Goal: Task Accomplishment & Management: Manage account settings

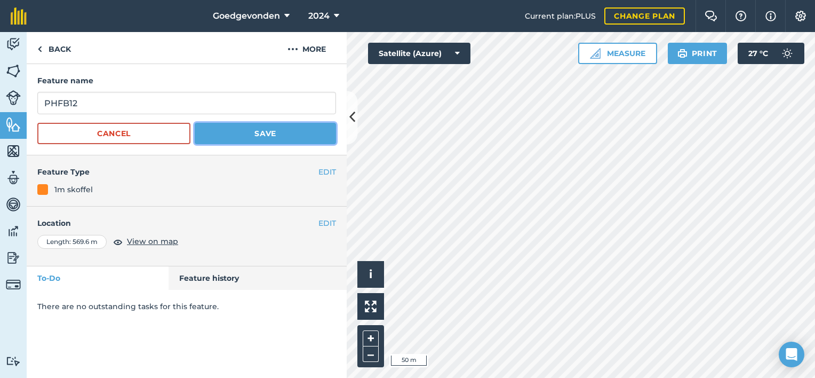
click at [304, 134] on button "Save" at bounding box center [265, 133] width 141 height 21
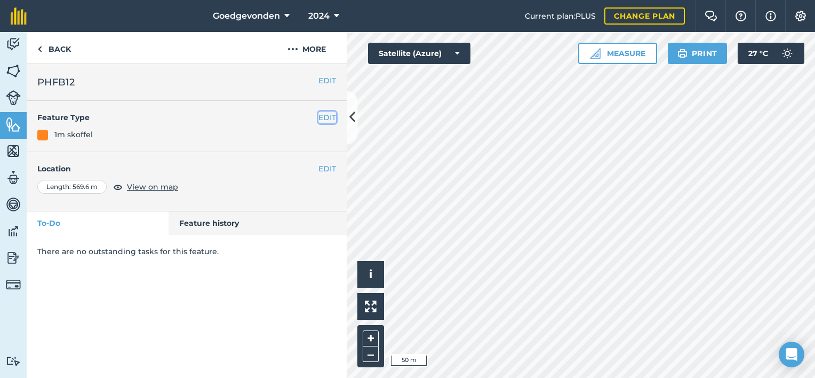
click at [330, 118] on button "EDIT" at bounding box center [328, 118] width 18 height 12
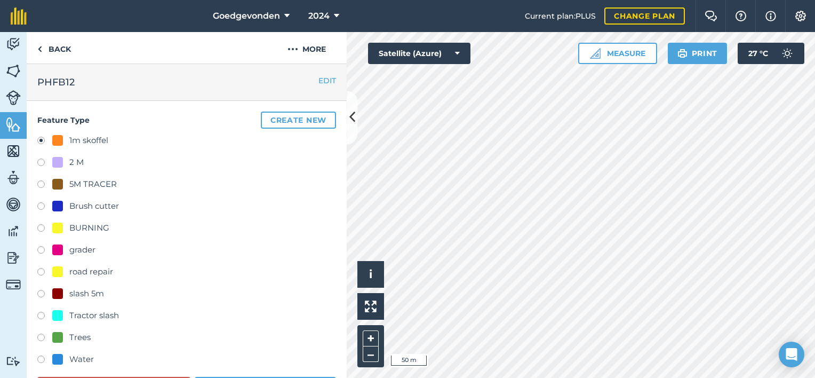
click at [39, 226] on label at bounding box center [44, 229] width 15 height 11
radio input "true"
radio input "false"
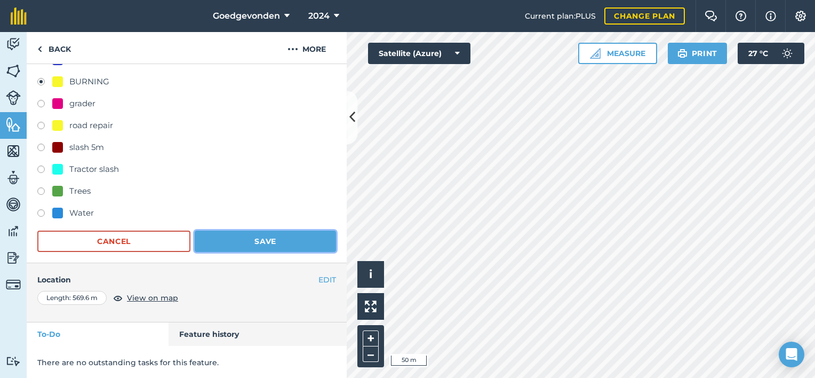
click at [280, 238] on button "Save" at bounding box center [265, 241] width 141 height 21
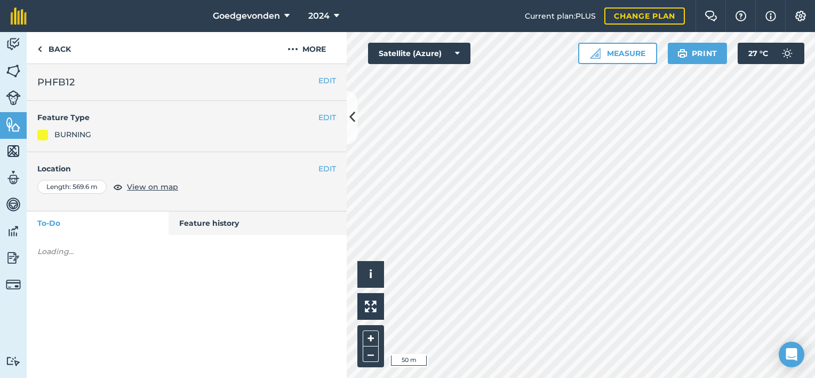
scroll to position [0, 0]
click at [631, 49] on button "Measure" at bounding box center [617, 53] width 79 height 21
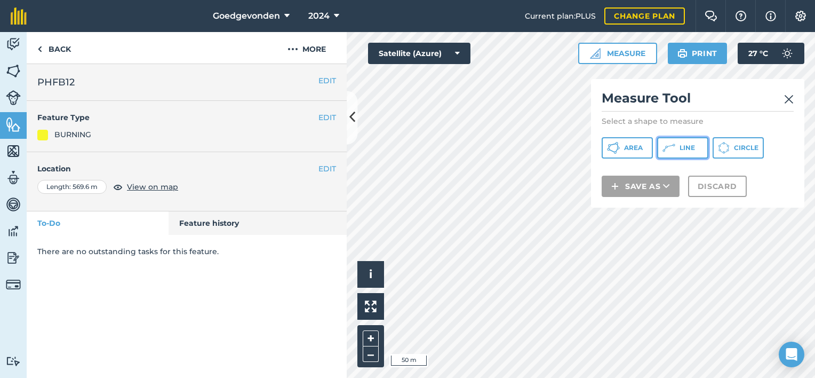
click at [669, 144] on icon at bounding box center [669, 147] width 13 height 13
click at [478, 0] on html "Goedgevonden 2024 Current plan : PLUS Change plan Farm Chat Help Info Settings …" at bounding box center [407, 189] width 815 height 378
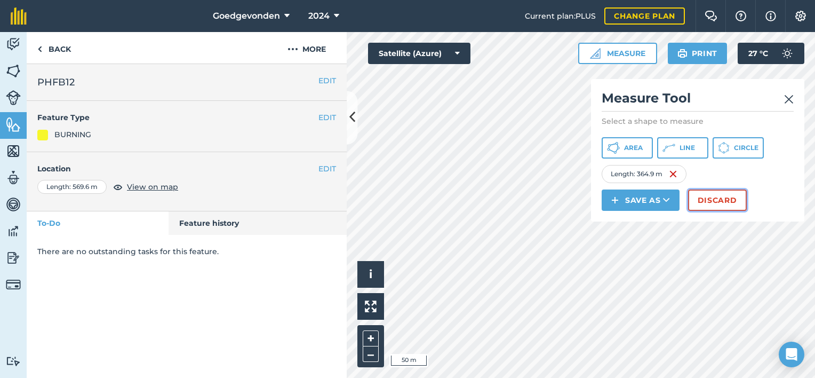
click at [714, 195] on button "Discard" at bounding box center [717, 199] width 59 height 21
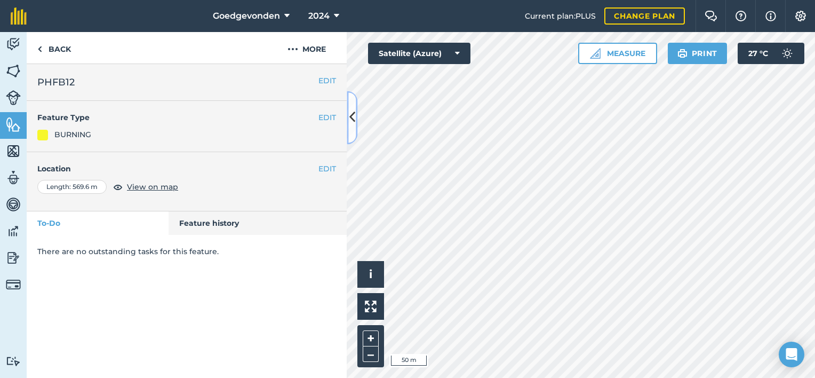
click at [348, 115] on button at bounding box center [352, 117] width 11 height 53
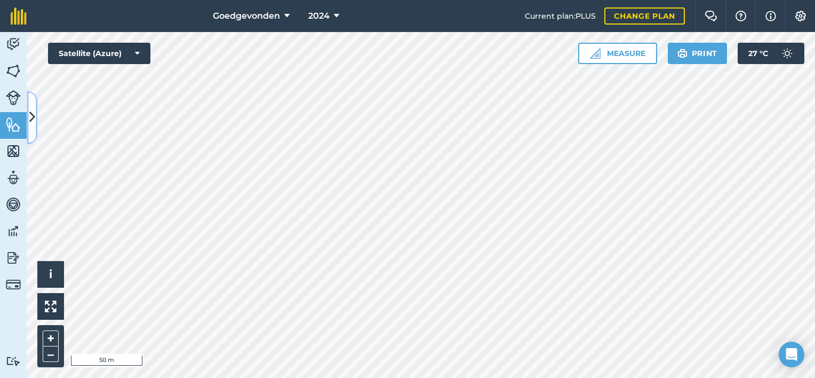
click at [34, 124] on icon at bounding box center [32, 117] width 6 height 19
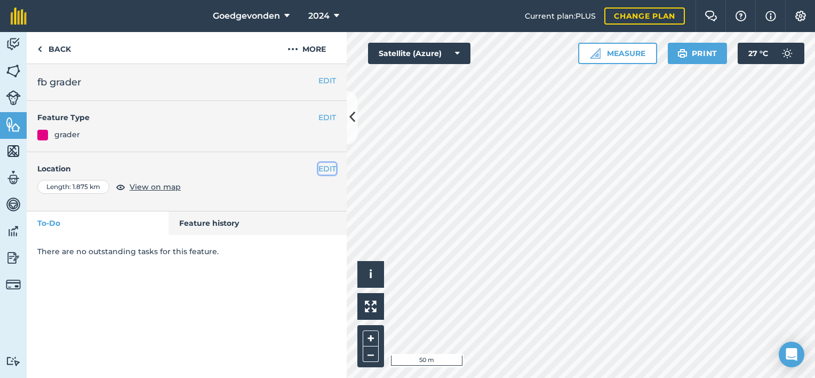
click at [323, 166] on button "EDIT" at bounding box center [328, 169] width 18 height 12
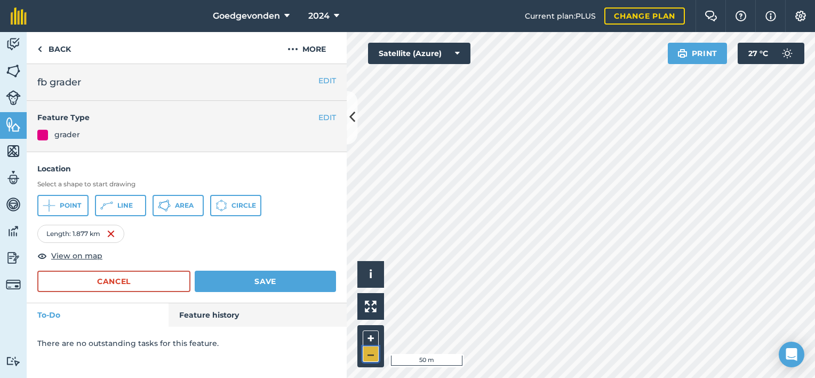
click at [370, 355] on button "–" at bounding box center [371, 353] width 16 height 15
click at [248, 282] on button "Save" at bounding box center [265, 281] width 141 height 21
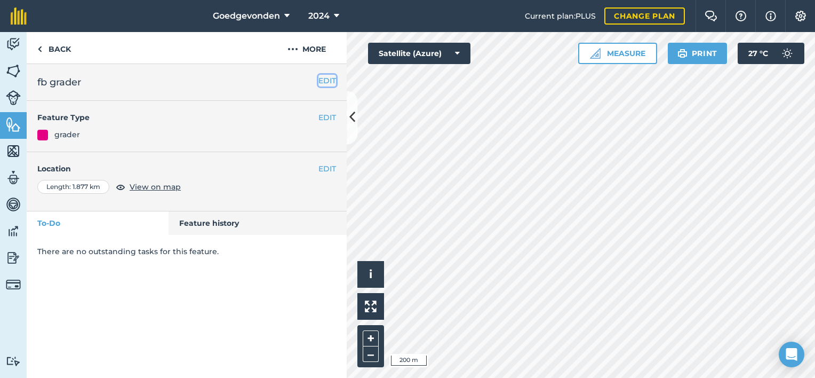
click at [326, 81] on button "EDIT" at bounding box center [328, 81] width 18 height 12
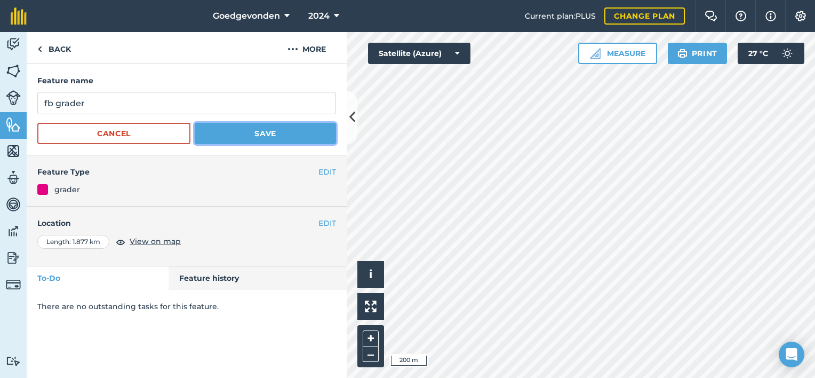
click at [224, 133] on button "Save" at bounding box center [265, 133] width 141 height 21
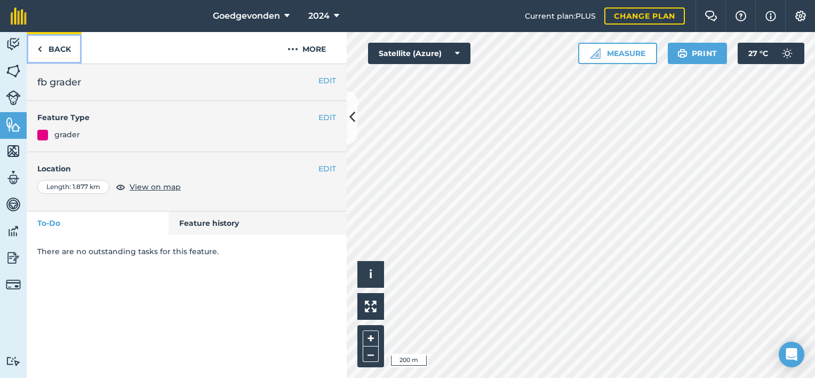
click at [41, 50] on img at bounding box center [39, 49] width 5 height 13
click at [322, 80] on button "EDIT" at bounding box center [328, 81] width 18 height 12
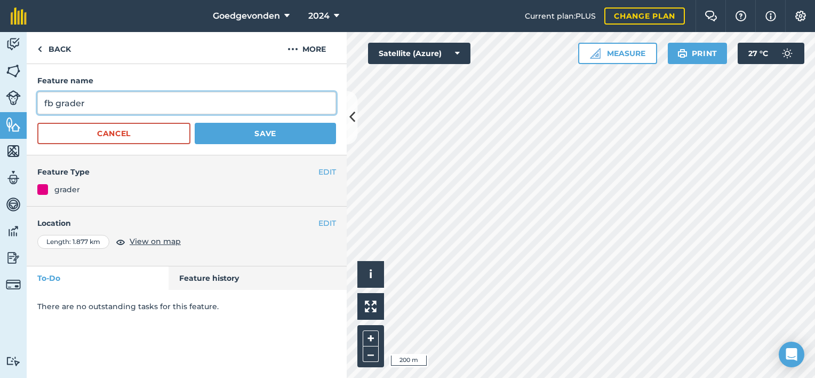
click at [166, 96] on input "fb grader" at bounding box center [186, 103] width 299 height 22
type input "f"
type input "PHFB13"
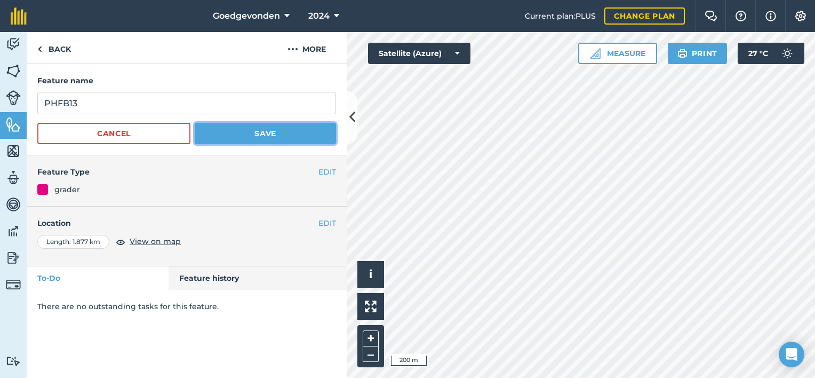
click at [253, 139] on button "Save" at bounding box center [265, 133] width 141 height 21
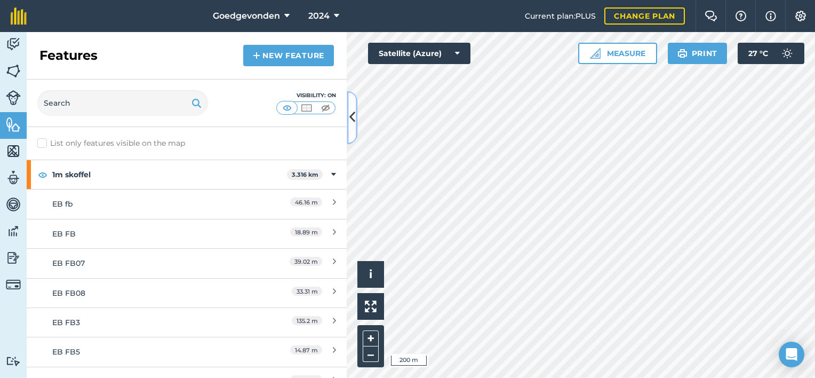
click at [352, 122] on icon at bounding box center [353, 117] width 6 height 19
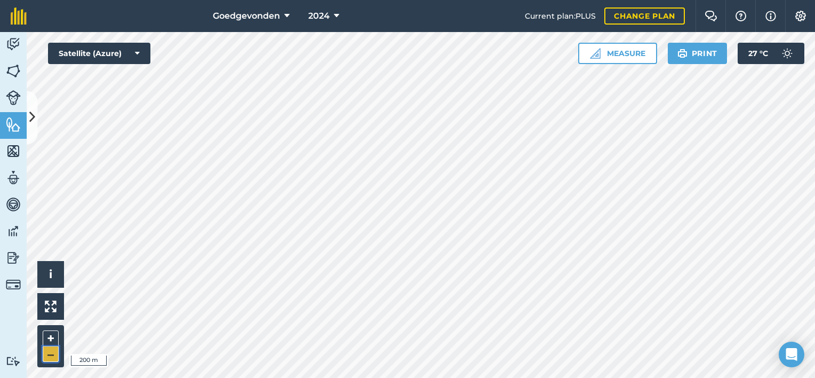
click at [46, 358] on button "–" at bounding box center [51, 353] width 16 height 15
click at [34, 122] on icon at bounding box center [32, 117] width 6 height 19
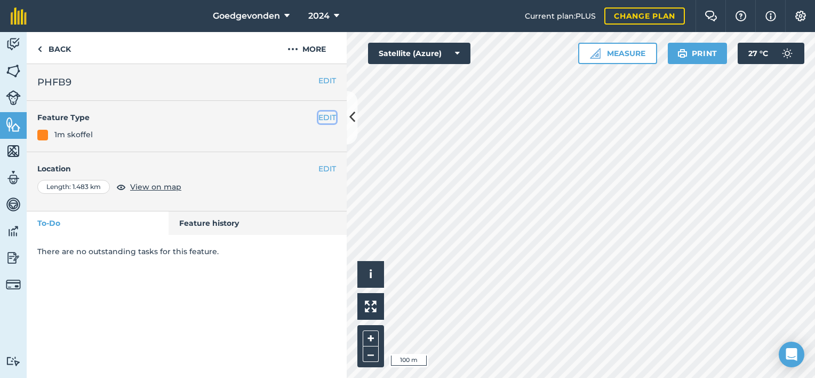
click at [331, 120] on button "EDIT" at bounding box center [328, 118] width 18 height 12
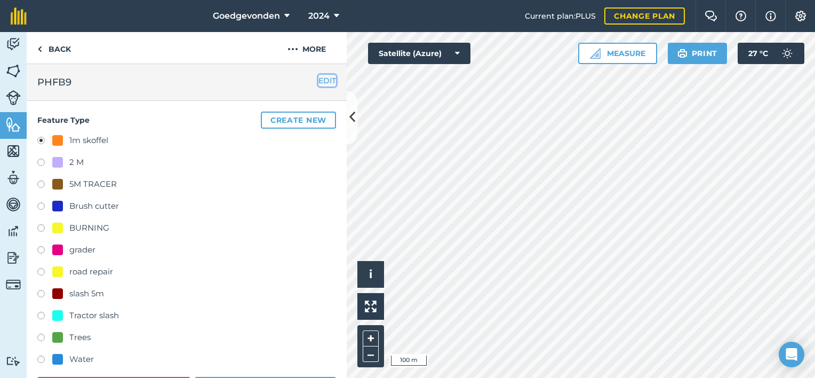
click at [319, 80] on button "EDIT" at bounding box center [328, 81] width 18 height 12
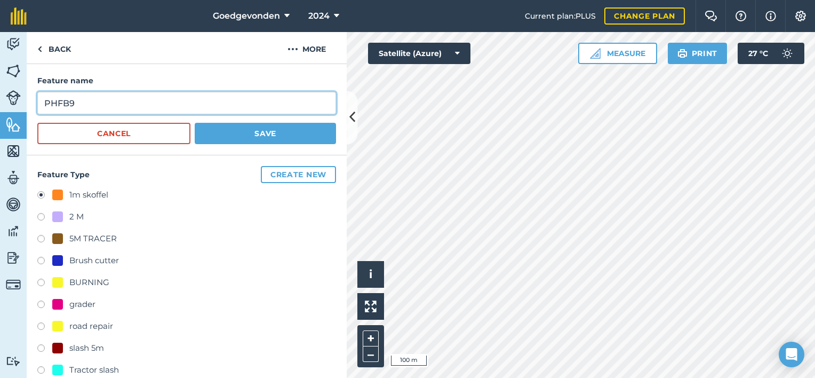
click at [110, 100] on input "PHFB9" at bounding box center [186, 103] width 299 height 22
type input "PHFB14"
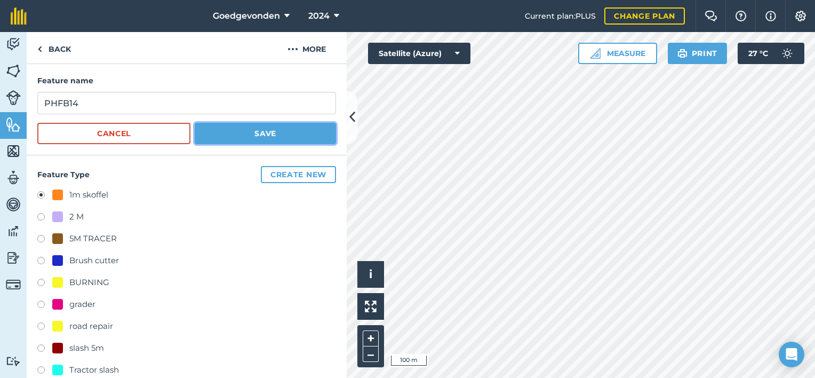
click at [243, 134] on button "Save" at bounding box center [265, 133] width 141 height 21
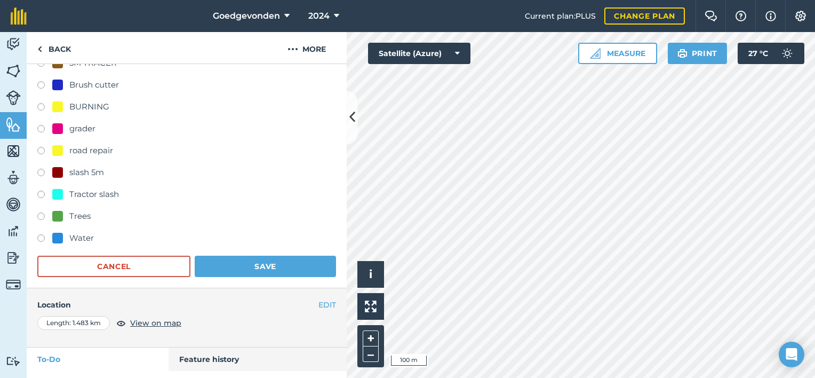
scroll to position [146, 0]
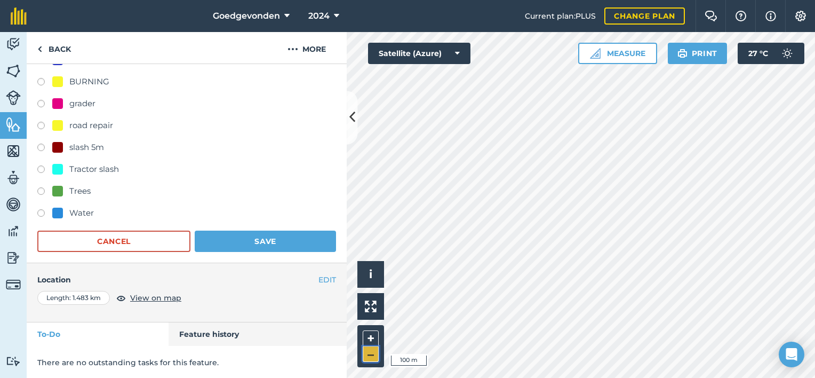
click at [367, 356] on button "–" at bounding box center [371, 353] width 16 height 15
click at [255, 234] on button "Save" at bounding box center [265, 241] width 141 height 21
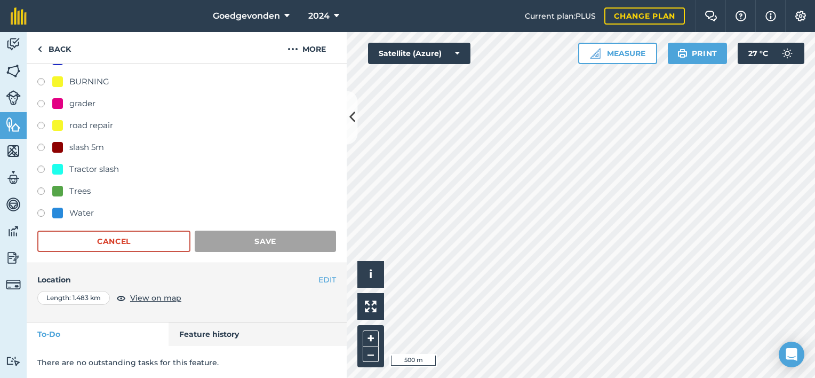
scroll to position [0, 0]
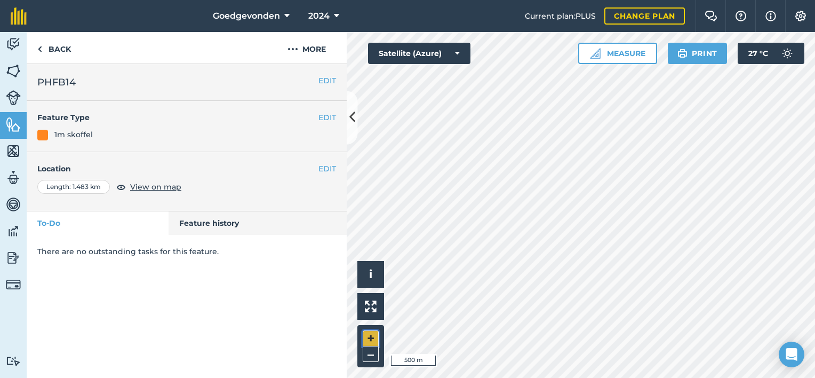
click at [373, 336] on button "+" at bounding box center [371, 338] width 16 height 16
click at [375, 338] on button "+" at bounding box center [371, 338] width 16 height 16
click at [616, 53] on button "Measure" at bounding box center [617, 53] width 79 height 21
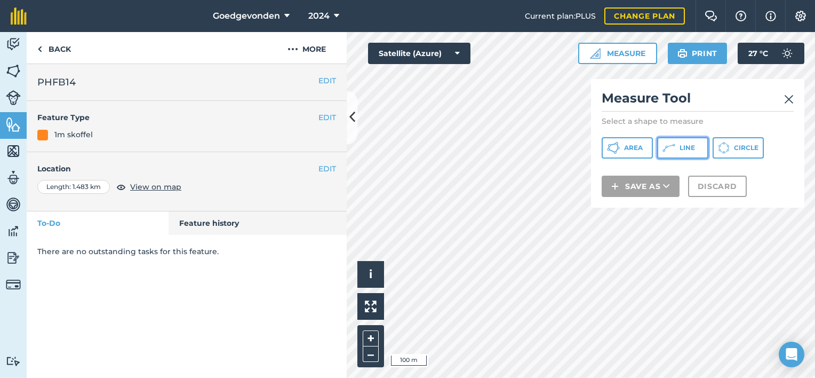
click at [670, 145] on icon at bounding box center [669, 147] width 13 height 13
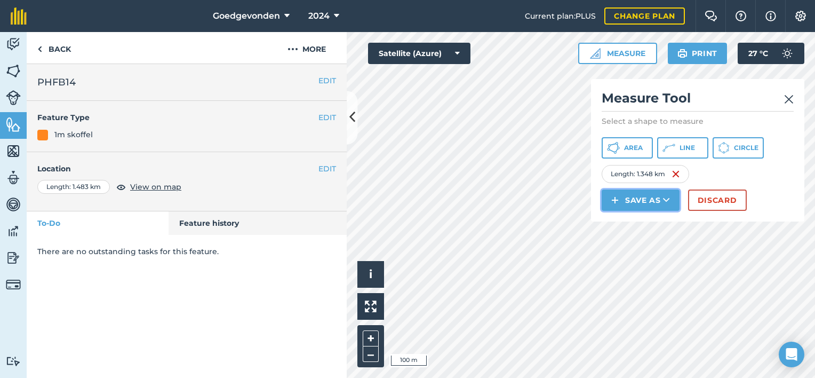
click at [654, 196] on button "Save as" at bounding box center [641, 199] width 78 height 21
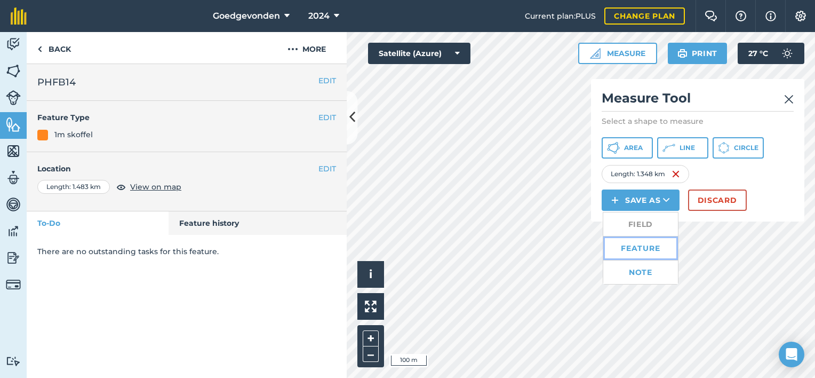
click at [627, 250] on link "Feature" at bounding box center [641, 247] width 75 height 23
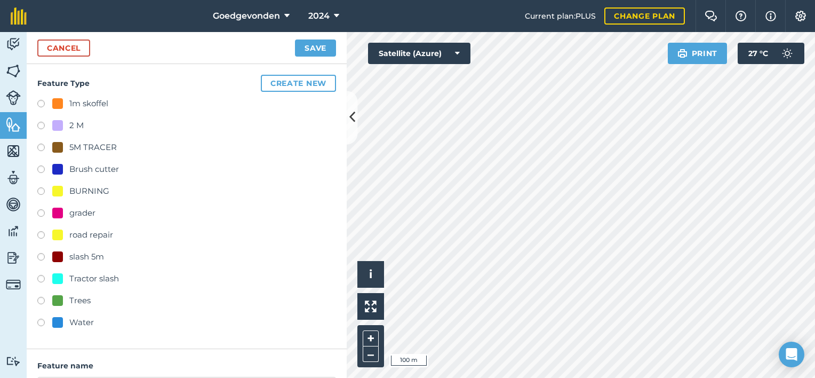
click at [38, 212] on label at bounding box center [44, 214] width 15 height 11
radio input "true"
click at [342, 112] on div "Feature Type Create new 1m skoffel 2 M 5M TRACER Brush cutter BURNING grader ro…" at bounding box center [187, 221] width 320 height 314
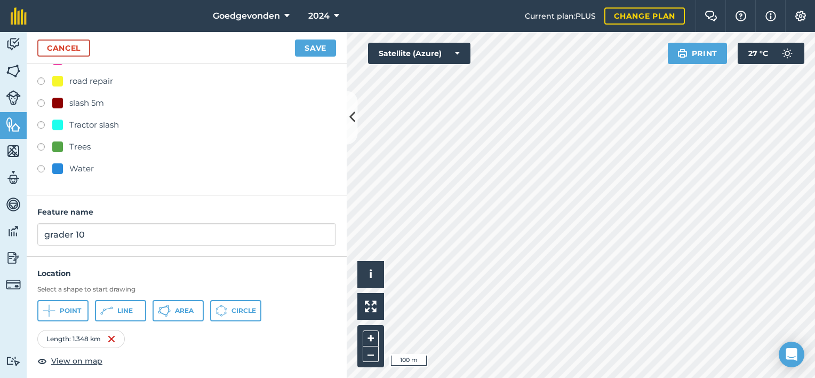
scroll to position [160, 0]
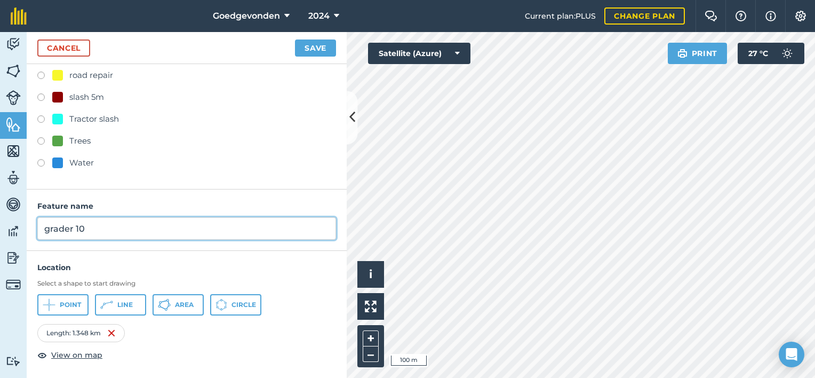
click at [154, 228] on input "grader 10" at bounding box center [186, 228] width 299 height 22
type input "g"
click at [73, 225] on input "PH FB 15" at bounding box center [186, 228] width 299 height 22
type input "PHFB15"
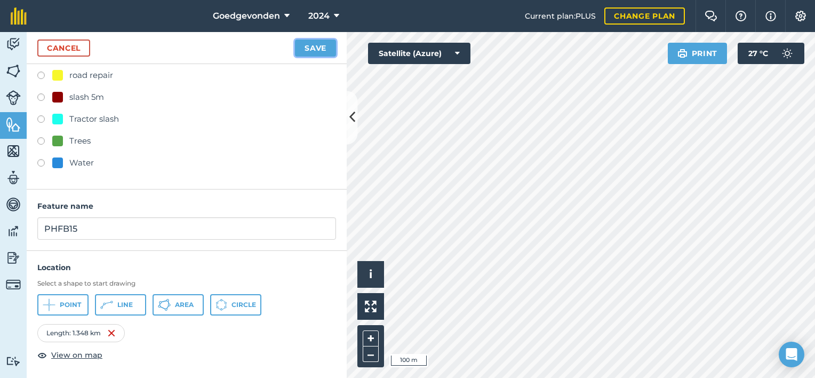
click at [304, 47] on button "Save" at bounding box center [315, 47] width 41 height 17
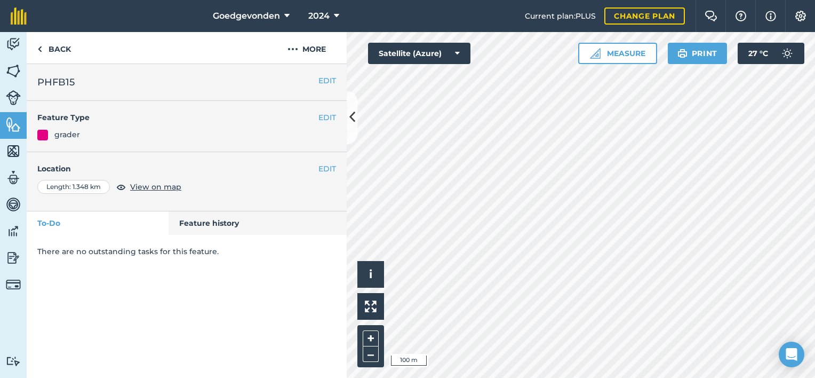
click at [744, 13] on div "Goedgevonden 2024 Current plan : PLUS Change plan Farm Chat Help Info Settings …" at bounding box center [407, 189] width 815 height 378
click at [296, 149] on div "EDIT Feature Type grader" at bounding box center [187, 126] width 320 height 51
click at [371, 352] on button "–" at bounding box center [371, 353] width 16 height 15
click at [372, 334] on button "+" at bounding box center [371, 338] width 16 height 16
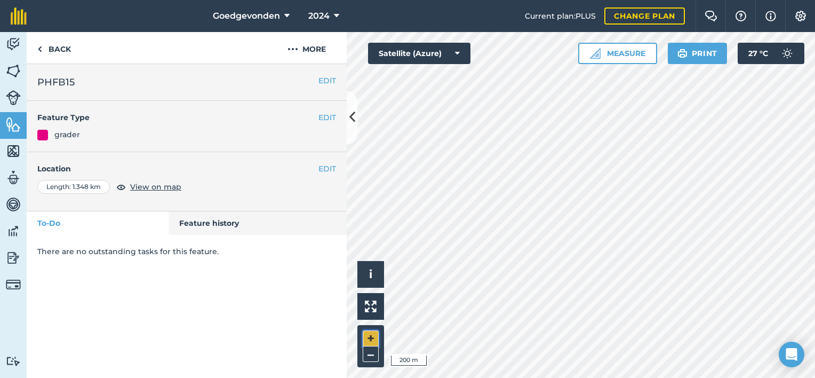
click at [371, 337] on button "+" at bounding box center [371, 338] width 16 height 16
click at [616, 52] on button "Measure" at bounding box center [617, 53] width 79 height 21
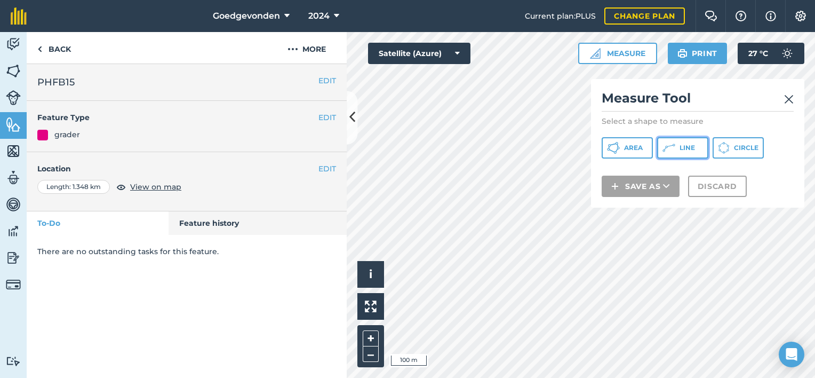
click at [679, 150] on button "Line" at bounding box center [682, 147] width 51 height 21
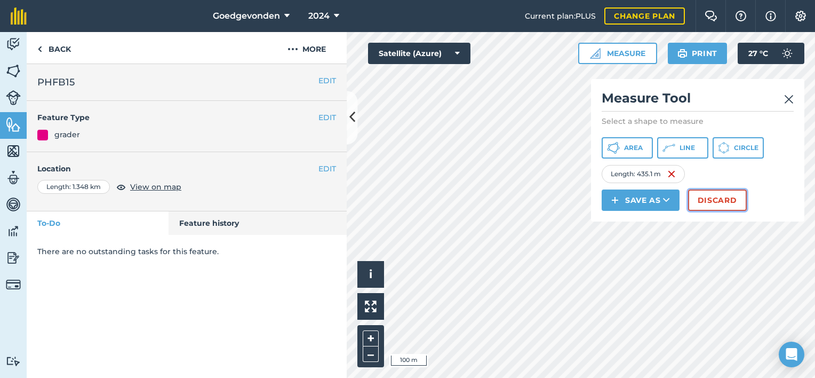
click at [709, 202] on button "Discard" at bounding box center [717, 199] width 59 height 21
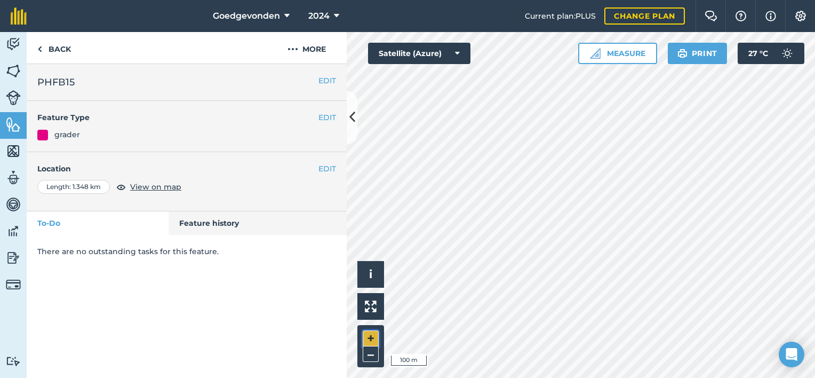
click at [375, 339] on button "+" at bounding box center [371, 338] width 16 height 16
click at [375, 338] on button "+" at bounding box center [371, 338] width 16 height 16
click at [365, 353] on button "–" at bounding box center [371, 353] width 16 height 15
click at [637, 60] on button "Measure" at bounding box center [617, 53] width 79 height 21
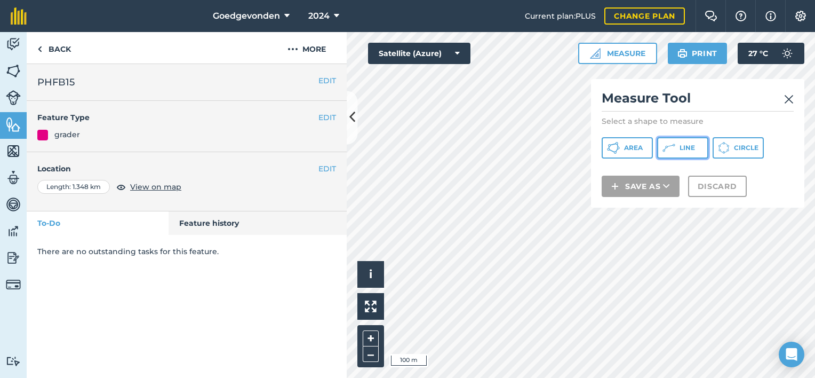
click at [665, 152] on icon at bounding box center [669, 147] width 13 height 13
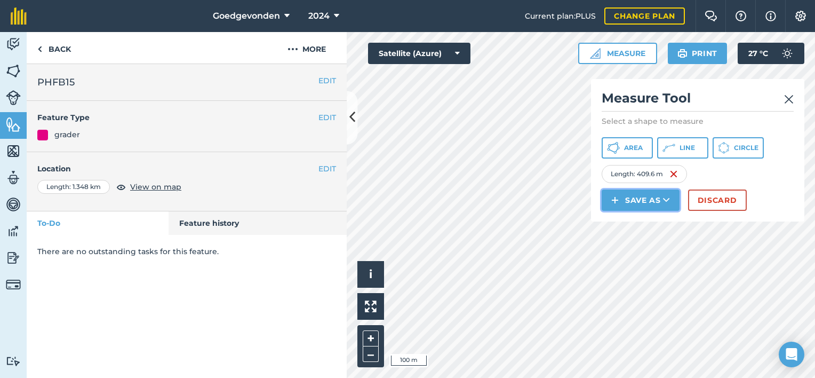
click at [641, 196] on button "Save as" at bounding box center [641, 199] width 78 height 21
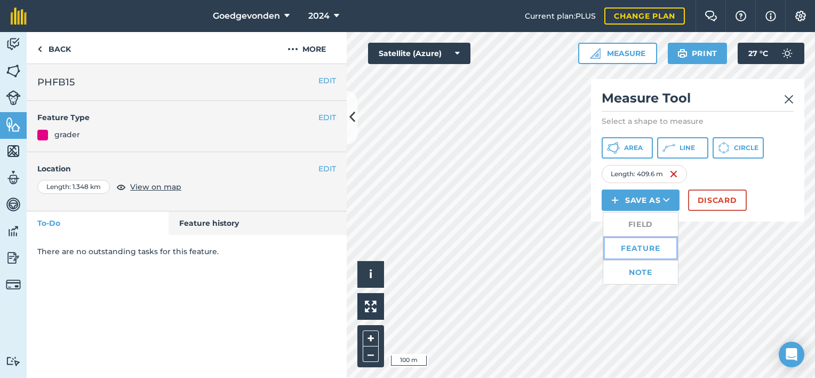
click at [628, 250] on link "Feature" at bounding box center [641, 247] width 75 height 23
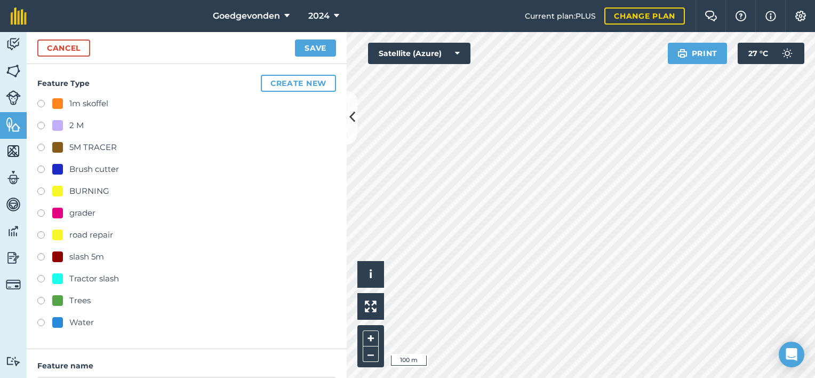
click at [40, 209] on label at bounding box center [44, 214] width 15 height 11
radio input "true"
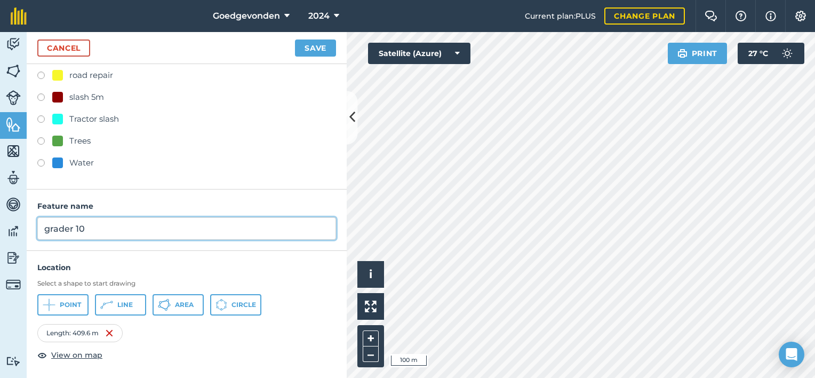
click at [96, 228] on input "grader 10" at bounding box center [186, 228] width 299 height 22
type input "g"
type input "GVFB01"
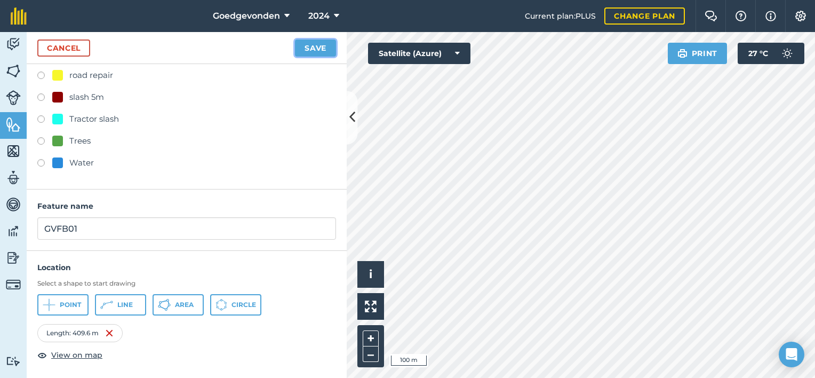
click at [308, 50] on button "Save" at bounding box center [315, 47] width 41 height 17
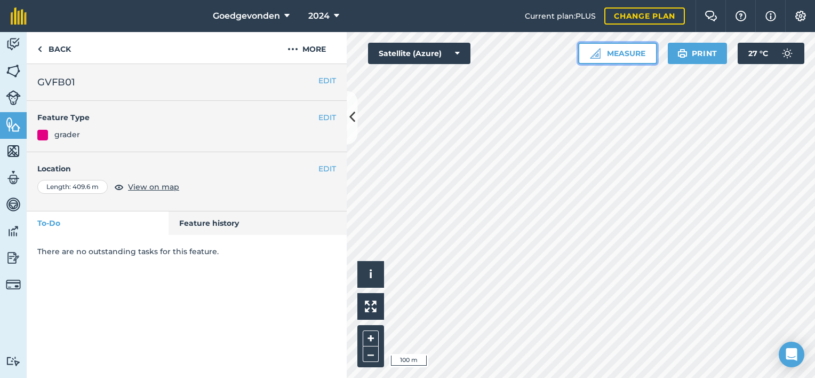
click at [612, 56] on button "Measure" at bounding box center [617, 53] width 79 height 21
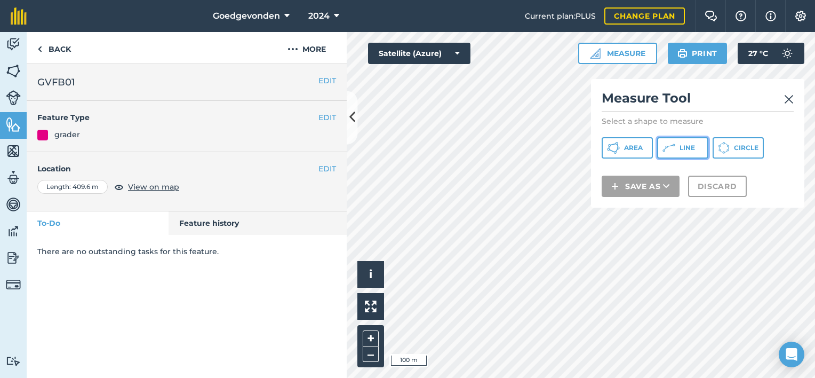
click at [688, 146] on span "Line" at bounding box center [687, 148] width 15 height 9
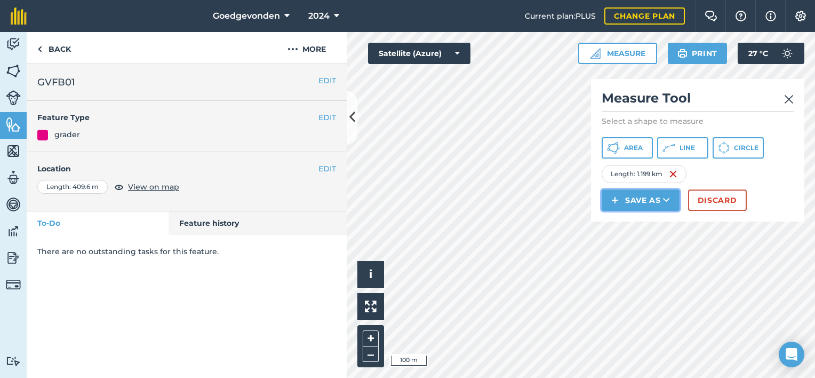
click at [664, 199] on icon at bounding box center [666, 200] width 7 height 11
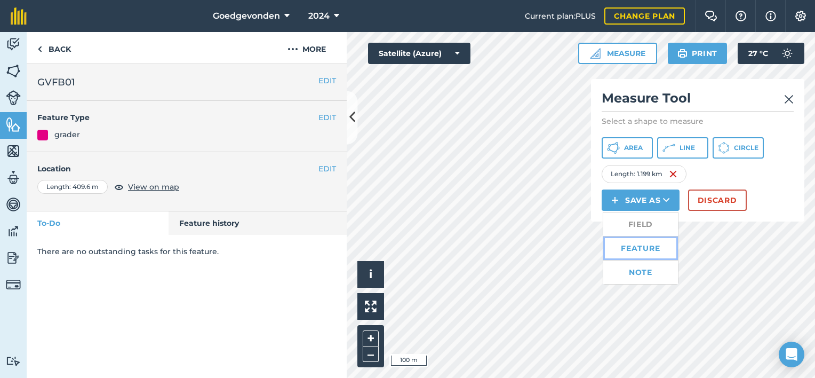
click at [628, 247] on link "Feature" at bounding box center [641, 247] width 75 height 23
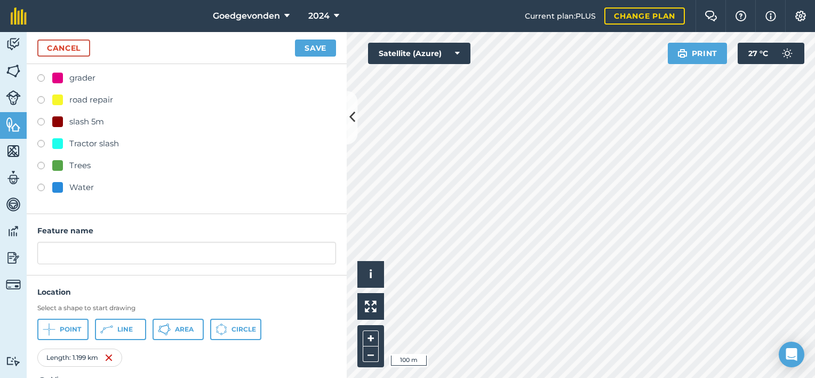
scroll to position [160, 0]
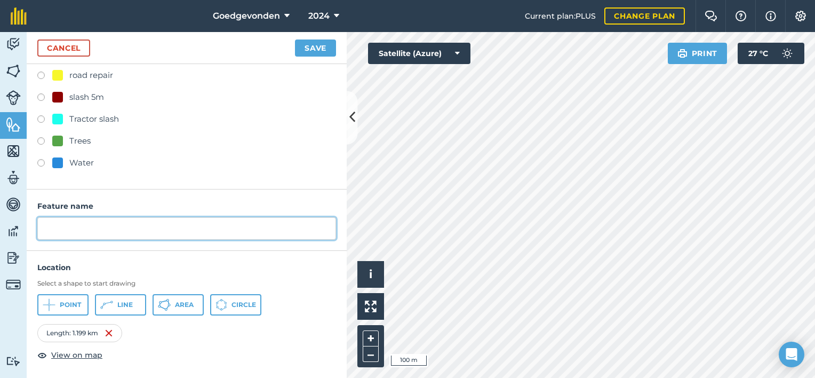
click at [134, 226] on input "text" at bounding box center [186, 228] width 299 height 22
type input "g"
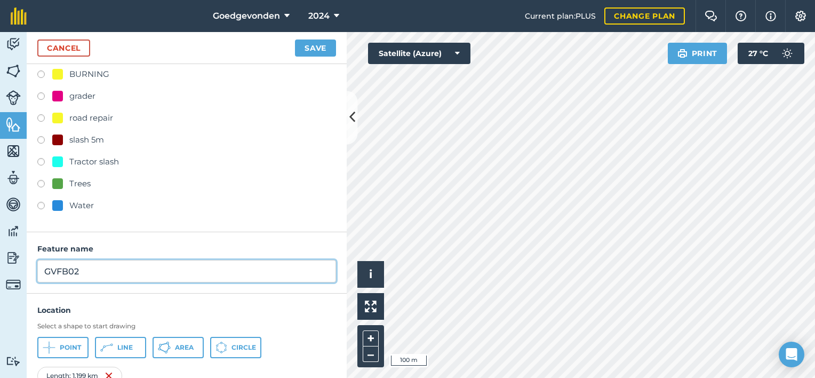
scroll to position [96, 0]
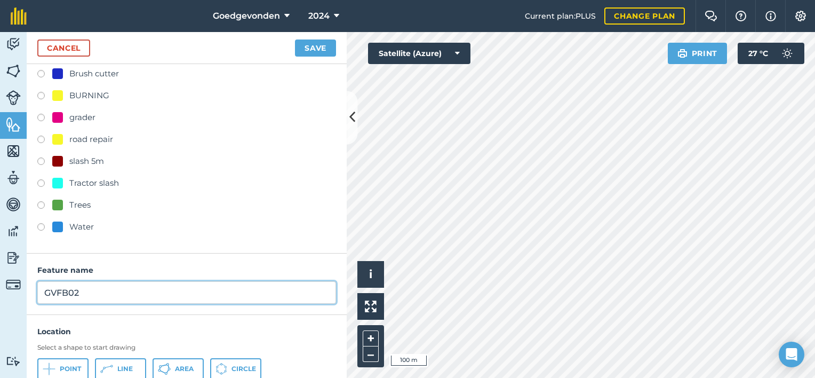
type input "GVFB02"
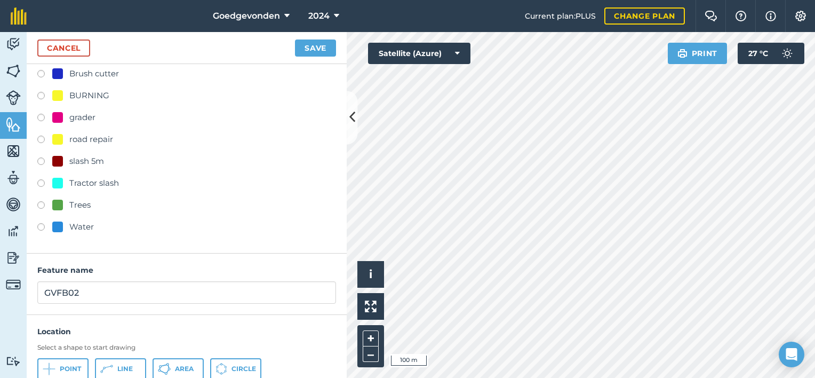
click at [39, 116] on label at bounding box center [44, 119] width 15 height 11
radio input "true"
click at [314, 43] on button "Save" at bounding box center [315, 47] width 41 height 17
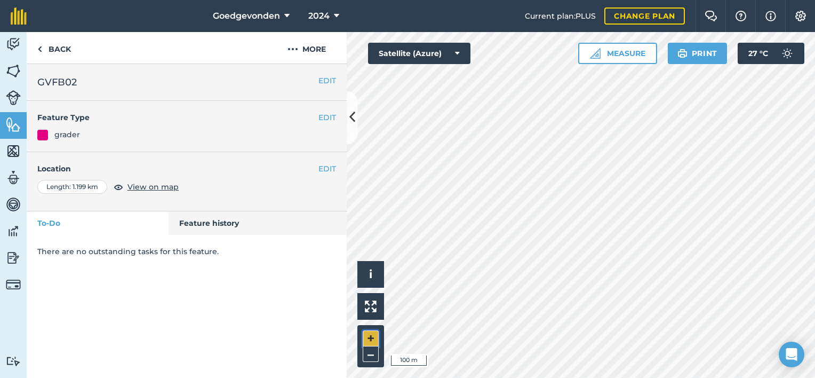
click at [365, 337] on button "+" at bounding box center [371, 338] width 16 height 16
click at [328, 149] on div "Activity Fields Livestock Features Maps Team Vehicles Data Reporting Billing Tu…" at bounding box center [407, 205] width 815 height 346
click at [636, 46] on button "Measure" at bounding box center [617, 53] width 79 height 21
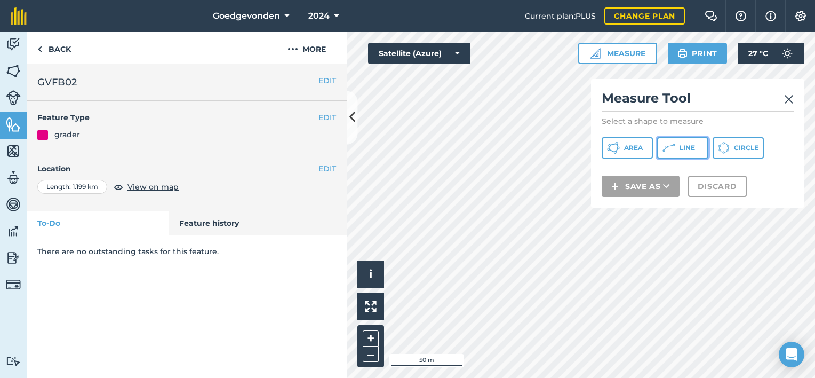
click at [679, 153] on button "Line" at bounding box center [682, 147] width 51 height 21
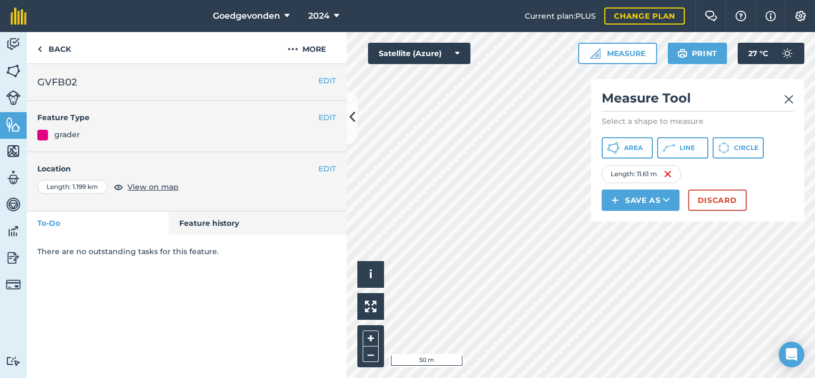
click at [790, 95] on img at bounding box center [789, 99] width 10 height 13
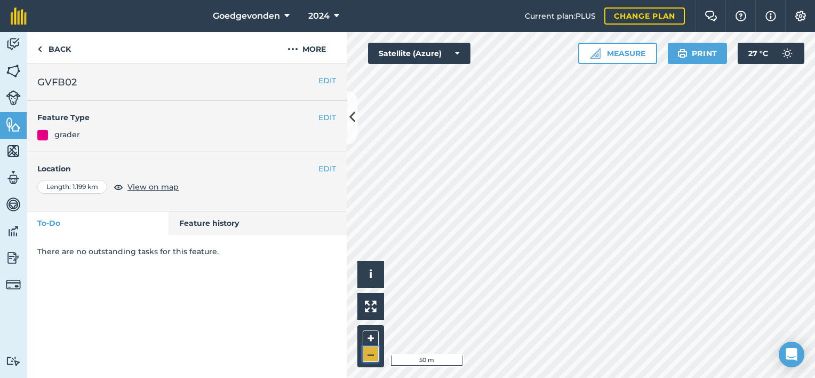
click at [373, 358] on button "–" at bounding box center [371, 353] width 16 height 15
click at [43, 49] on link "Back" at bounding box center [54, 47] width 55 height 31
click at [604, 47] on button "Measure" at bounding box center [617, 53] width 79 height 21
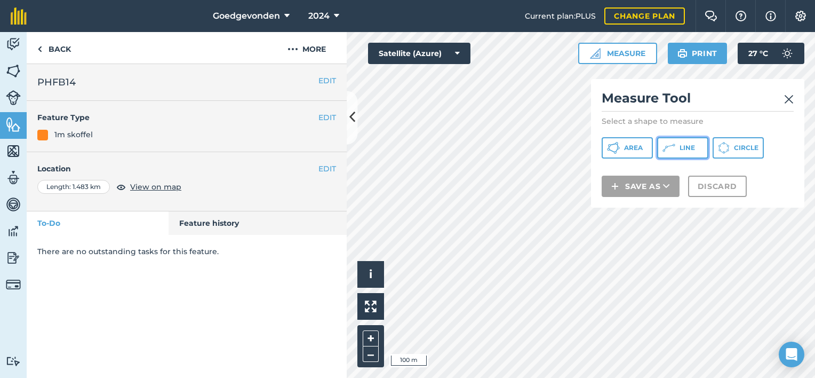
click at [695, 142] on button "Line" at bounding box center [682, 147] width 51 height 21
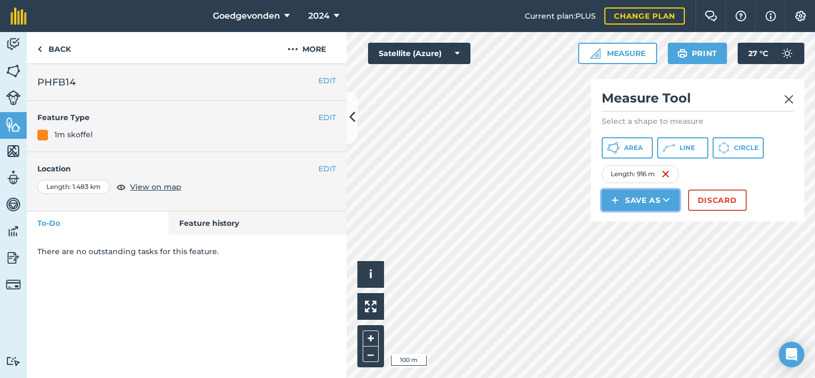
click at [619, 205] on img at bounding box center [615, 200] width 7 height 13
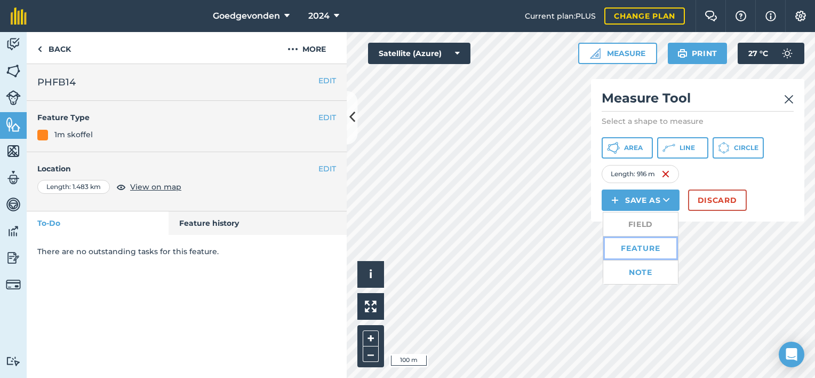
click at [631, 249] on link "Feature" at bounding box center [641, 247] width 75 height 23
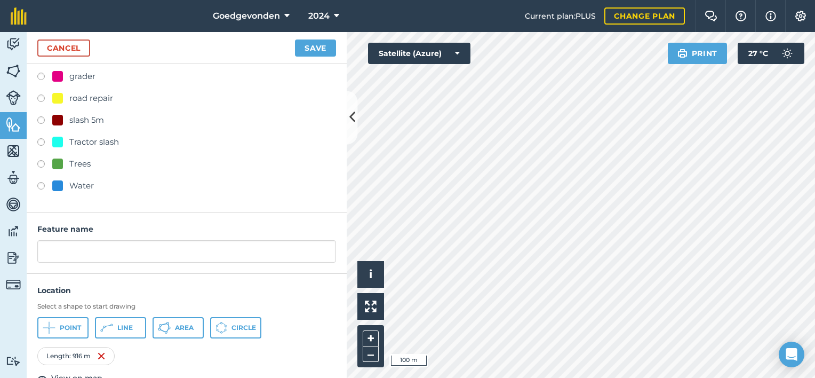
scroll to position [160, 0]
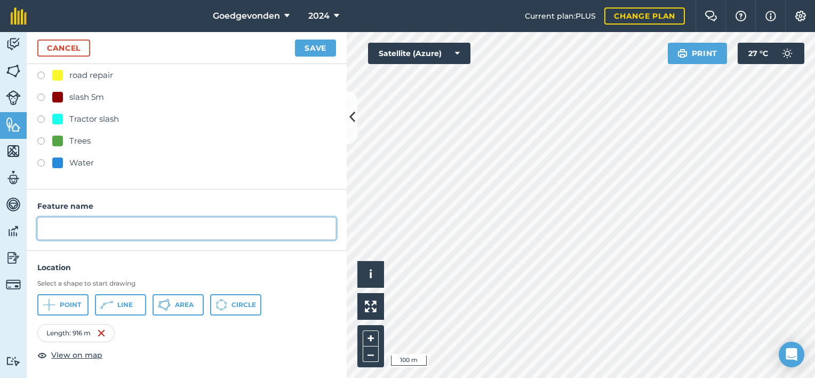
click at [85, 232] on input "text" at bounding box center [186, 228] width 299 height 22
type input "g"
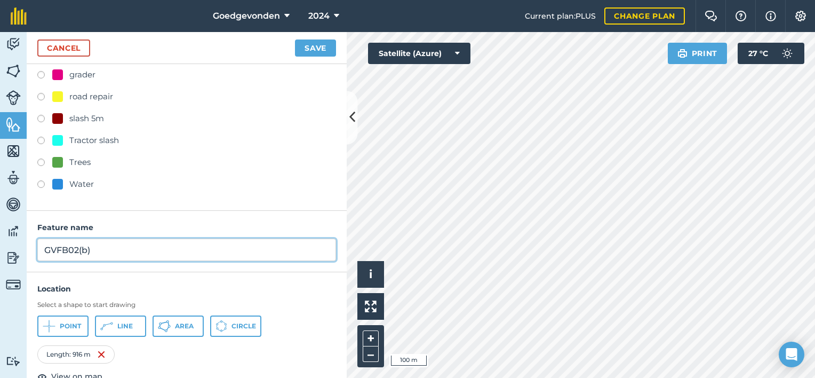
scroll to position [117, 0]
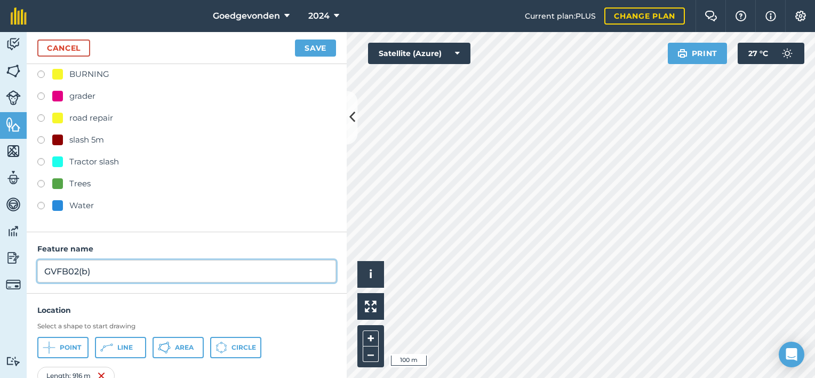
type input "GVFB02(b)"
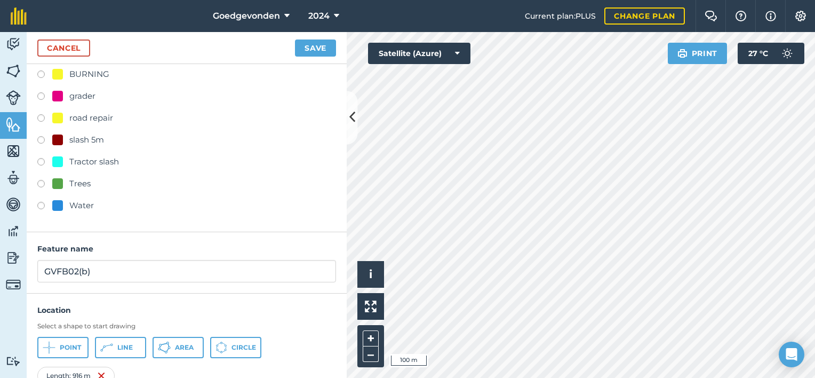
click at [43, 94] on label at bounding box center [44, 97] width 15 height 11
radio input "true"
click at [316, 47] on button "Save" at bounding box center [315, 47] width 41 height 17
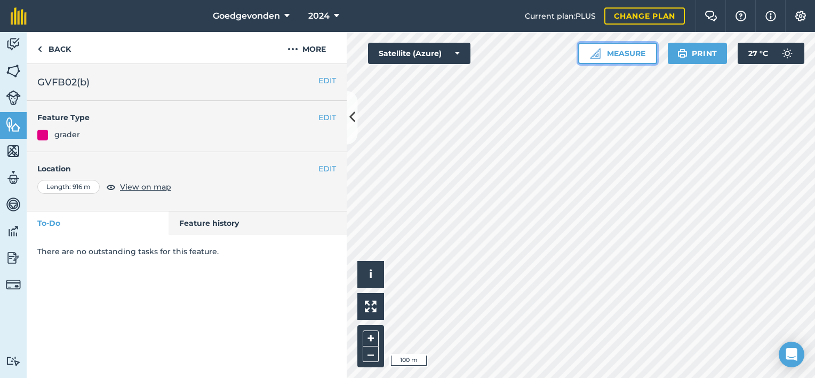
click at [612, 58] on button "Measure" at bounding box center [617, 53] width 79 height 21
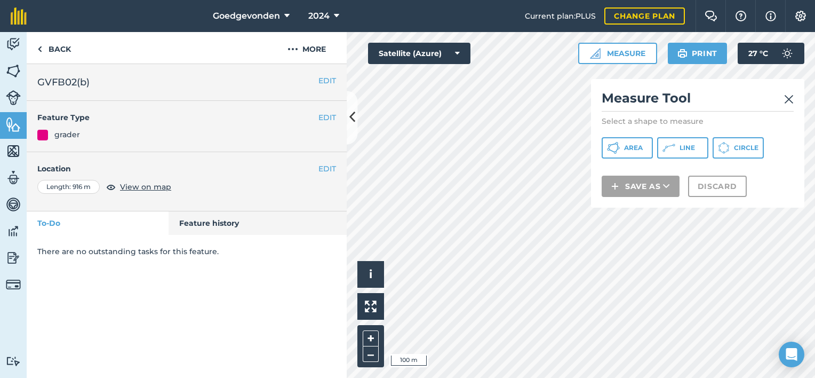
click at [789, 96] on img at bounding box center [789, 99] width 10 height 13
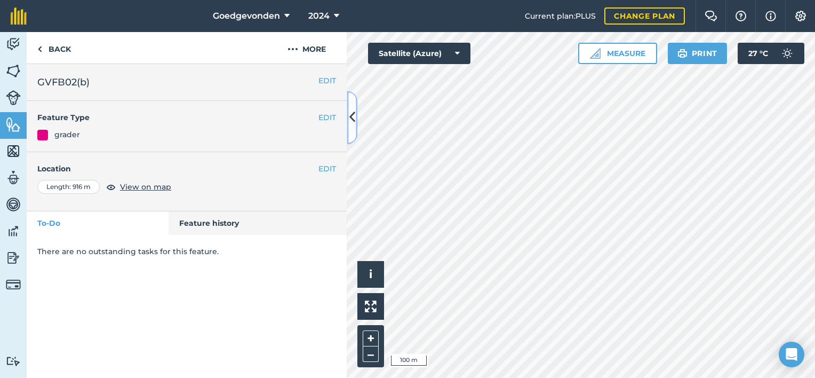
click at [353, 115] on icon at bounding box center [353, 117] width 6 height 19
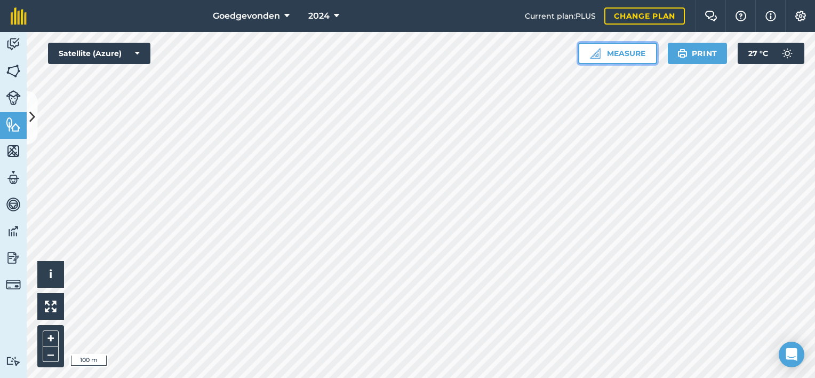
click at [625, 58] on button "Measure" at bounding box center [617, 53] width 79 height 21
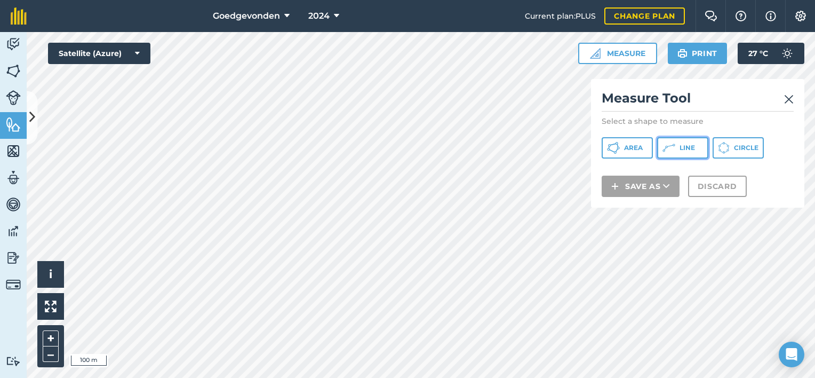
click at [683, 149] on span "Line" at bounding box center [687, 148] width 15 height 9
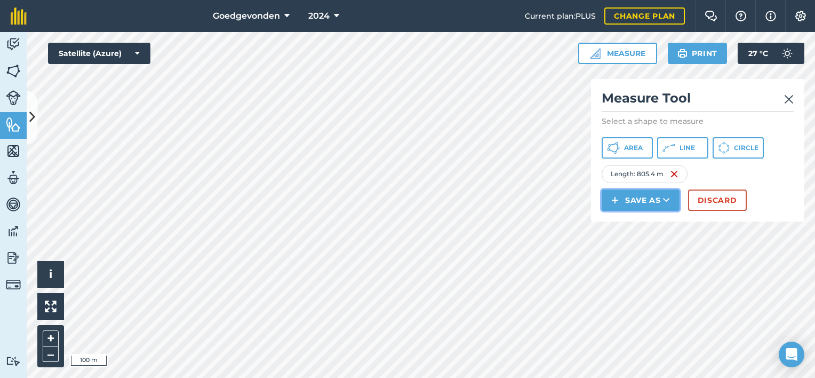
click at [662, 201] on button "Save as" at bounding box center [641, 199] width 78 height 21
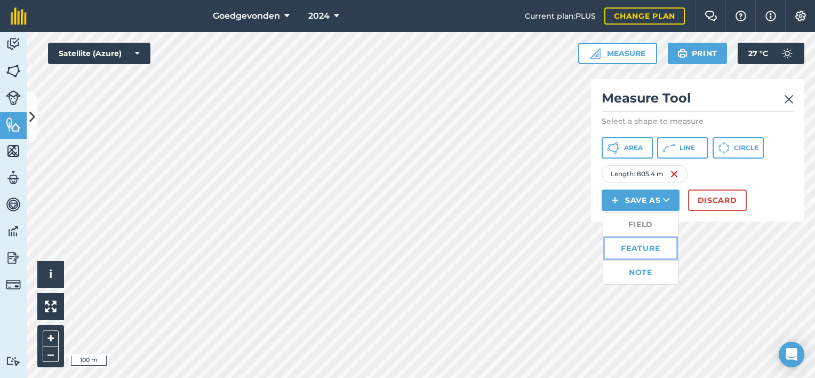
click at [626, 251] on link "Feature" at bounding box center [641, 247] width 75 height 23
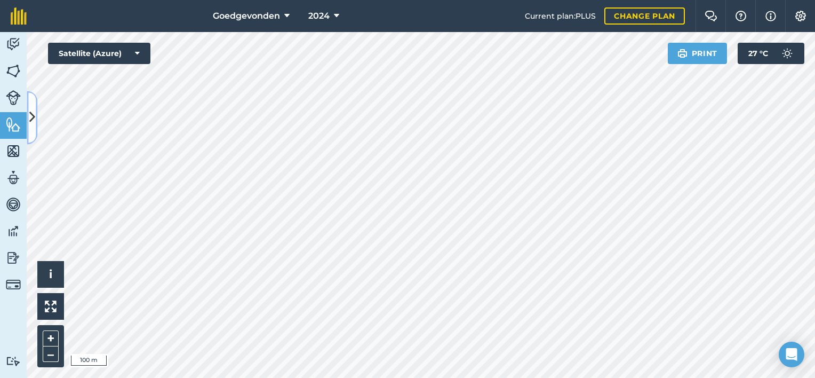
click at [34, 118] on icon at bounding box center [32, 117] width 6 height 19
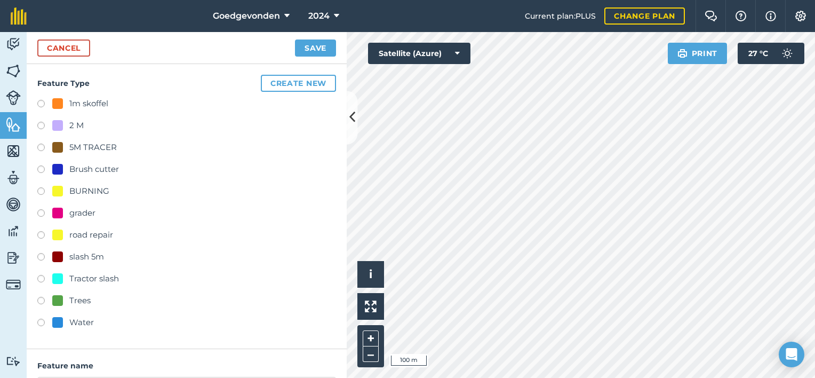
click at [41, 209] on label at bounding box center [44, 214] width 15 height 11
radio input "true"
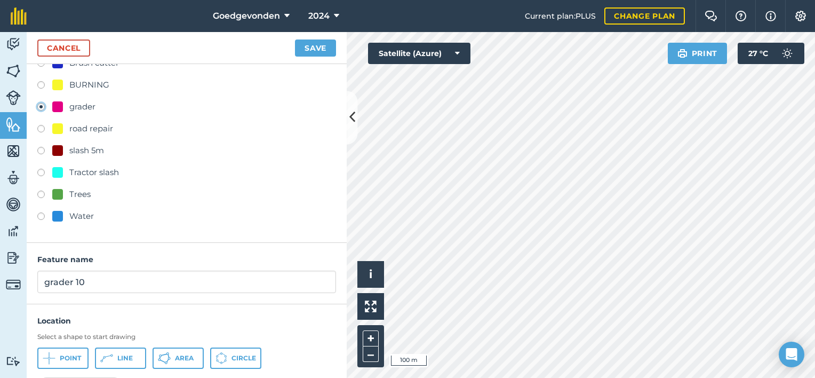
scroll to position [160, 0]
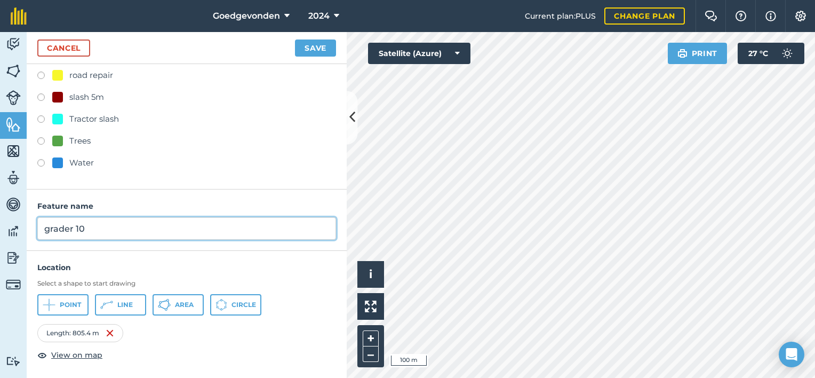
click at [176, 224] on input "grader 10" at bounding box center [186, 228] width 299 height 22
type input "g"
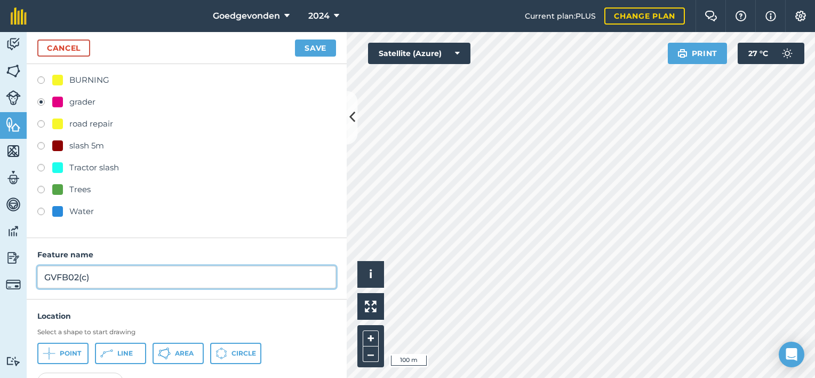
scroll to position [96, 0]
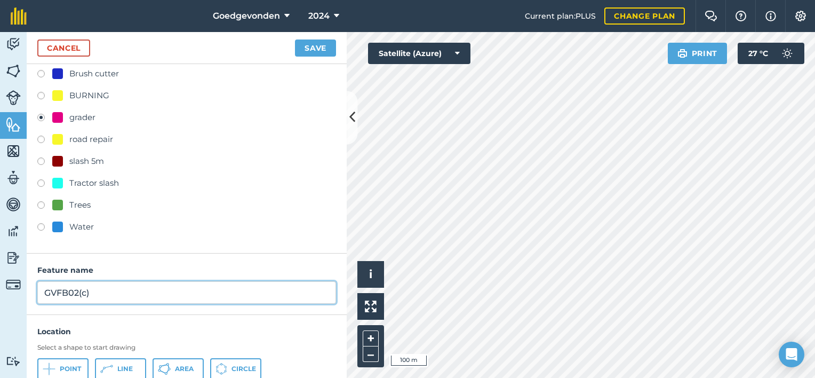
type input "GVFB02(c)"
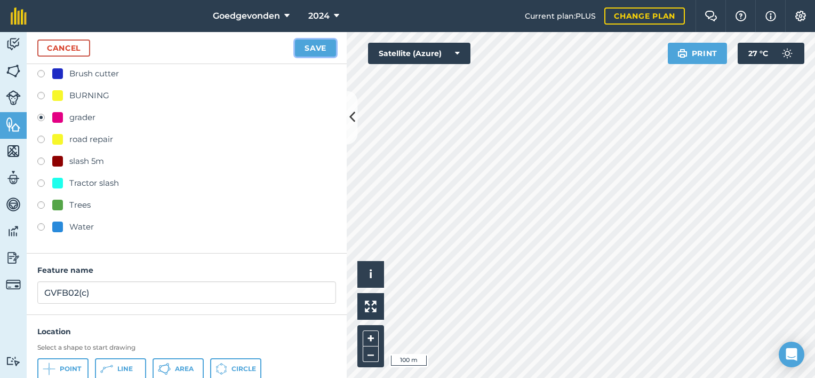
click at [327, 49] on button "Save" at bounding box center [315, 47] width 41 height 17
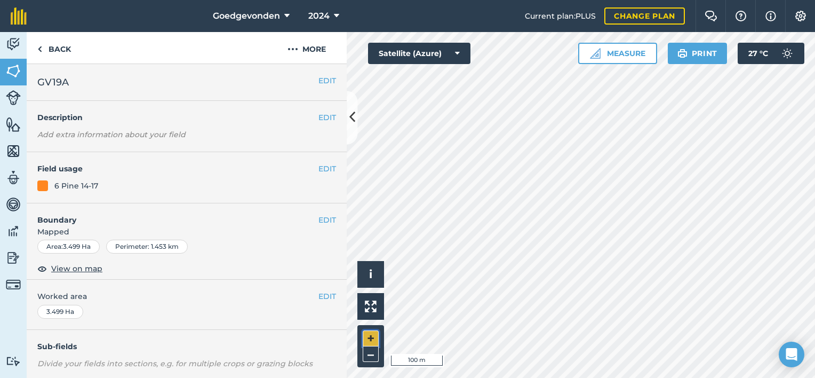
click at [370, 334] on button "+" at bounding box center [371, 338] width 16 height 16
click at [639, 53] on button "Measure" at bounding box center [617, 53] width 79 height 21
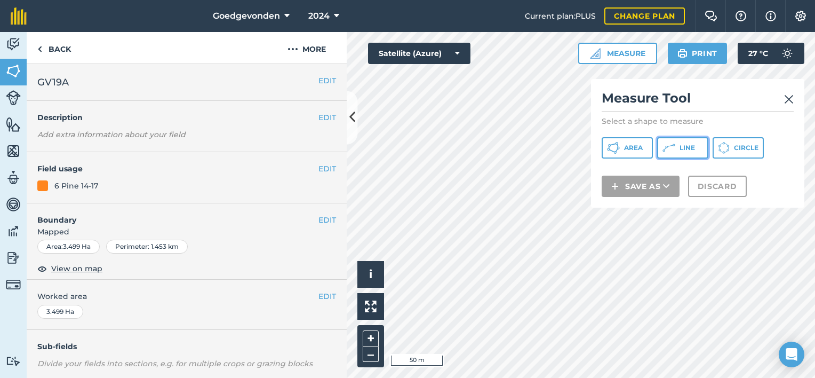
click at [681, 148] on span "Line" at bounding box center [687, 148] width 15 height 9
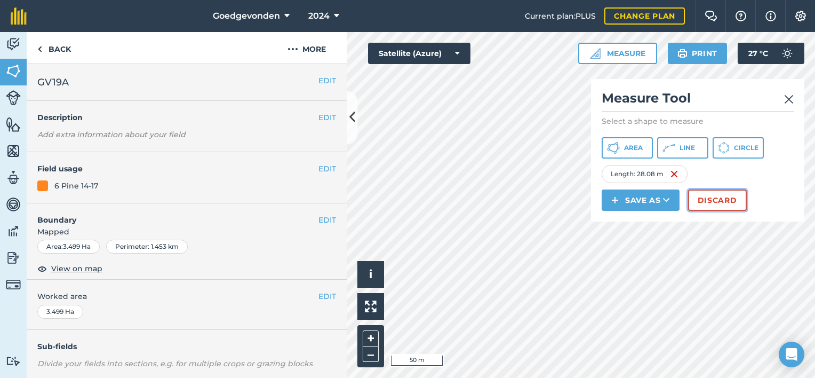
click at [704, 198] on button "Discard" at bounding box center [717, 199] width 59 height 21
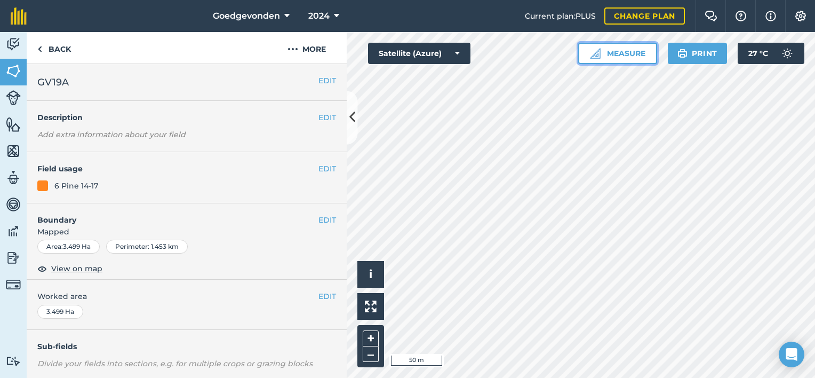
click at [614, 47] on button "Measure" at bounding box center [617, 53] width 79 height 21
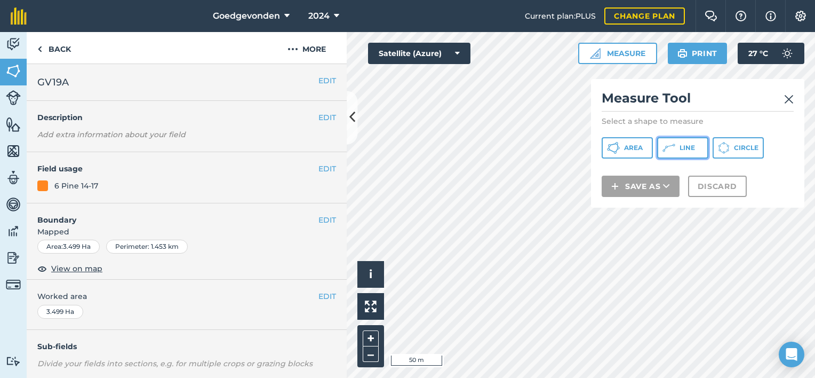
click at [689, 142] on button "Line" at bounding box center [682, 147] width 51 height 21
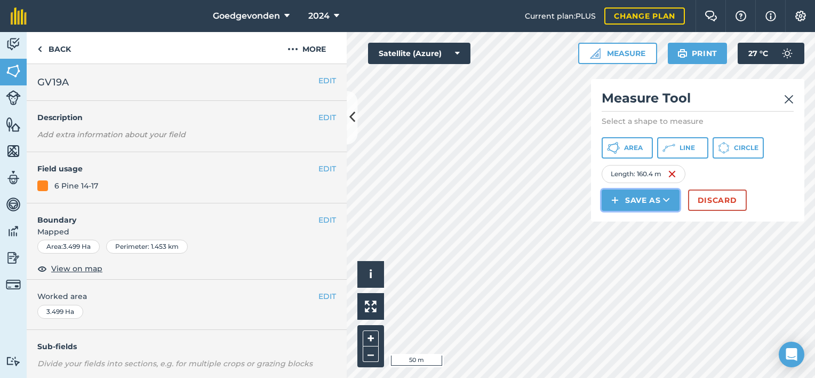
click at [648, 194] on button "Save as" at bounding box center [641, 199] width 78 height 21
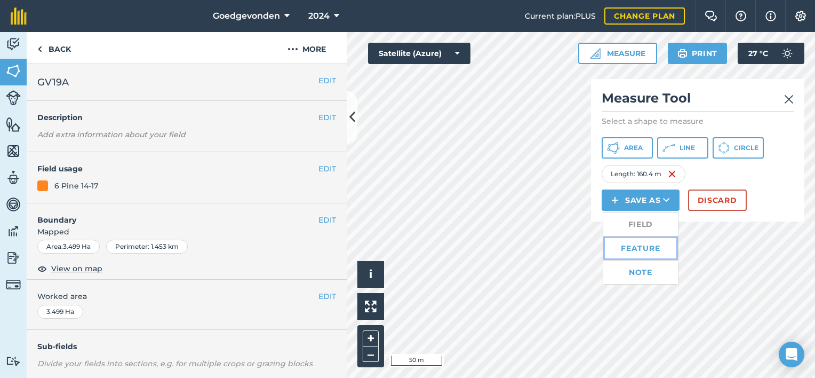
click at [635, 246] on link "Feature" at bounding box center [641, 247] width 75 height 23
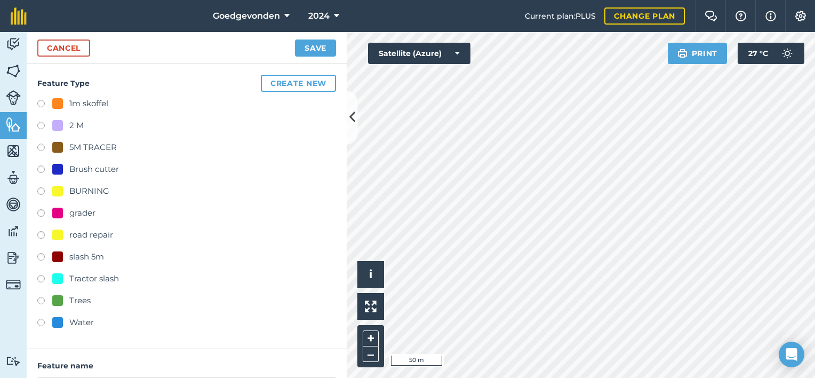
click at [38, 255] on label at bounding box center [44, 258] width 15 height 11
radio input "true"
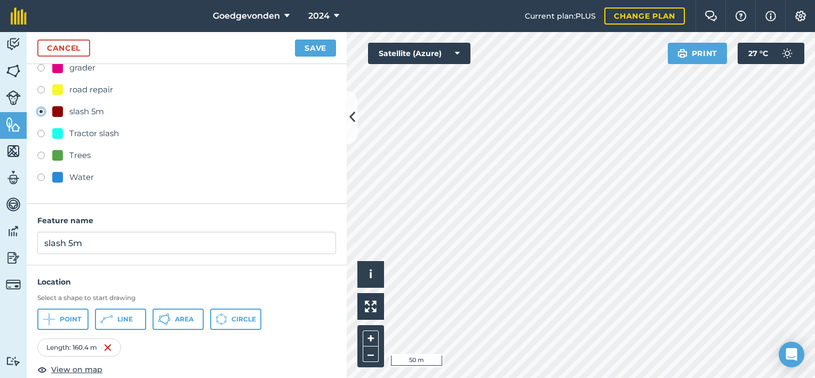
scroll to position [160, 0]
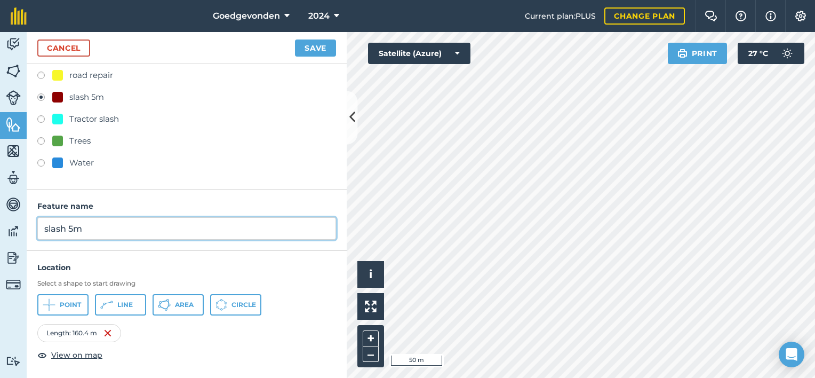
click at [148, 226] on input "slash 5m" at bounding box center [186, 228] width 299 height 22
type input "s"
type input "GVFB02d"
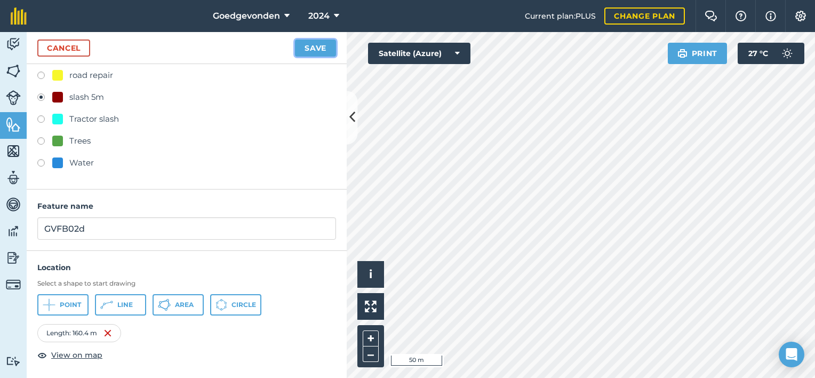
click at [319, 46] on button "Save" at bounding box center [315, 47] width 41 height 17
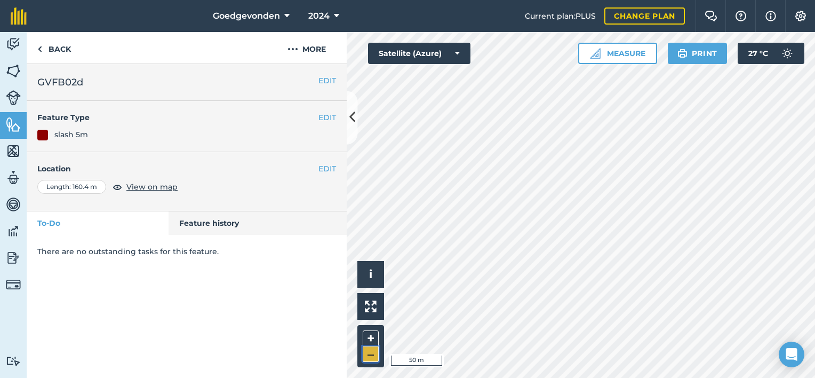
click at [376, 353] on button "–" at bounding box center [371, 353] width 16 height 15
click at [369, 338] on button "+" at bounding box center [371, 338] width 16 height 16
click at [368, 352] on button "–" at bounding box center [371, 353] width 16 height 15
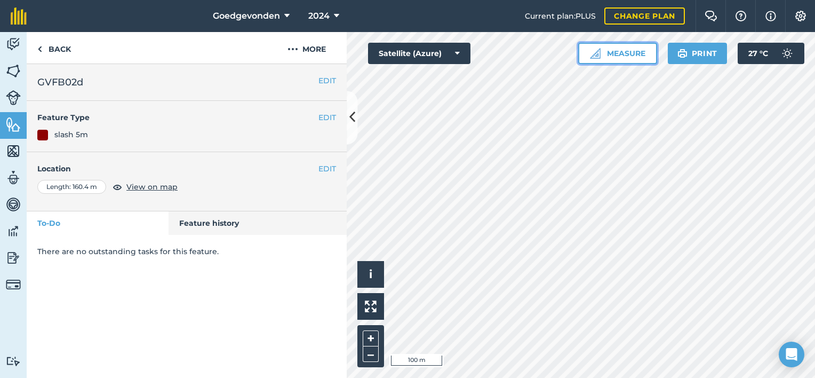
click at [622, 53] on button "Measure" at bounding box center [617, 53] width 79 height 21
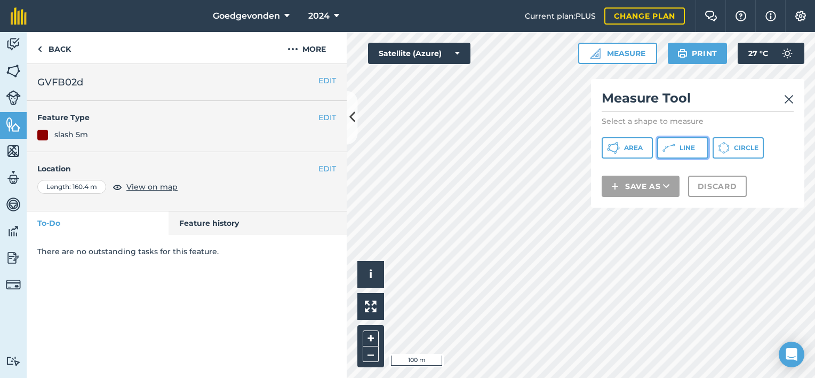
click at [680, 150] on span "Line" at bounding box center [687, 148] width 15 height 9
click at [372, 300] on div "Click to start drawing i © 2025 TomTom, Microsoft 100 m + – Satellite (Azure) M…" at bounding box center [581, 205] width 469 height 346
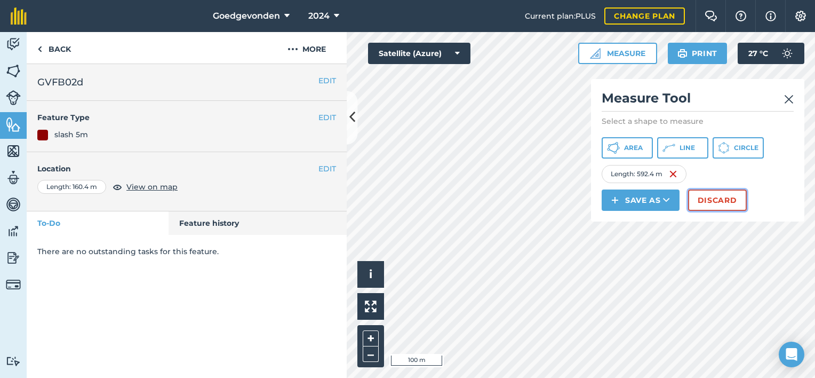
click at [705, 202] on button "Discard" at bounding box center [717, 199] width 59 height 21
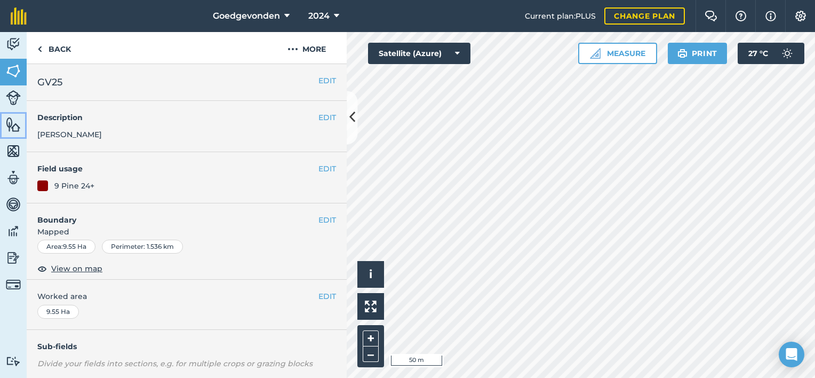
click at [22, 131] on link "Features" at bounding box center [13, 125] width 27 height 27
click at [8, 120] on img at bounding box center [13, 124] width 15 height 16
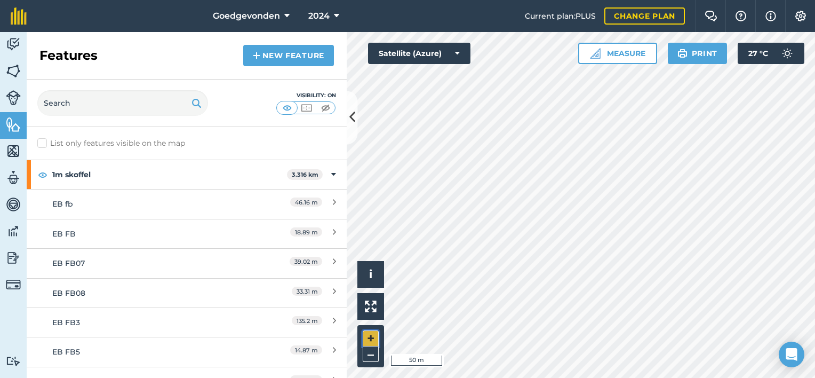
click at [370, 335] on button "+" at bounding box center [371, 338] width 16 height 16
click at [637, 53] on button "Measure" at bounding box center [617, 53] width 79 height 21
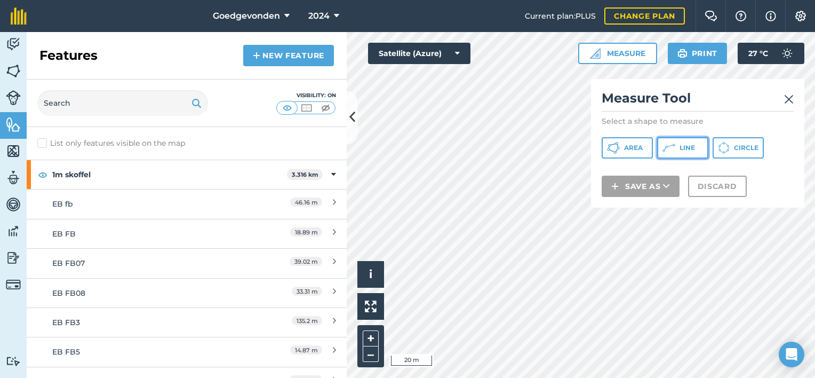
click at [676, 142] on button "Line" at bounding box center [682, 147] width 51 height 21
click at [716, 196] on div "Measure Tool Select a shape to measure Area Line Circle Save as Discard" at bounding box center [697, 143] width 213 height 129
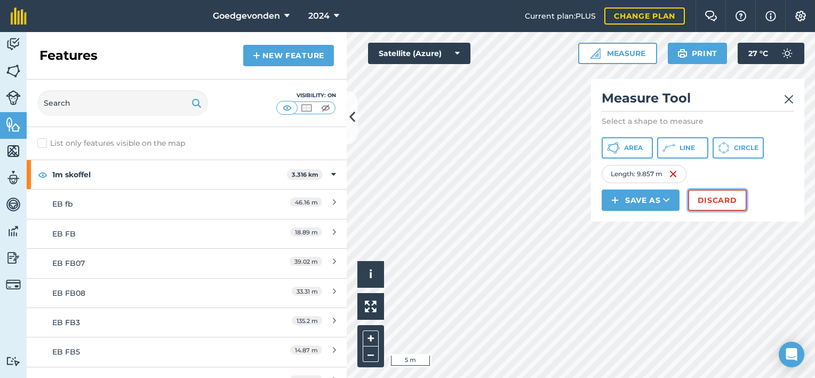
click at [712, 195] on button "Discard" at bounding box center [717, 199] width 59 height 21
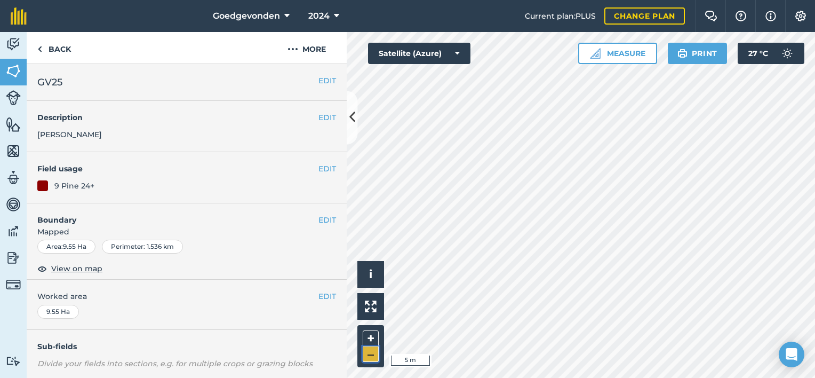
click at [367, 356] on button "–" at bounding box center [371, 353] width 16 height 15
click at [9, 126] on img at bounding box center [13, 124] width 15 height 16
click at [369, 334] on button "+" at bounding box center [371, 338] width 16 height 16
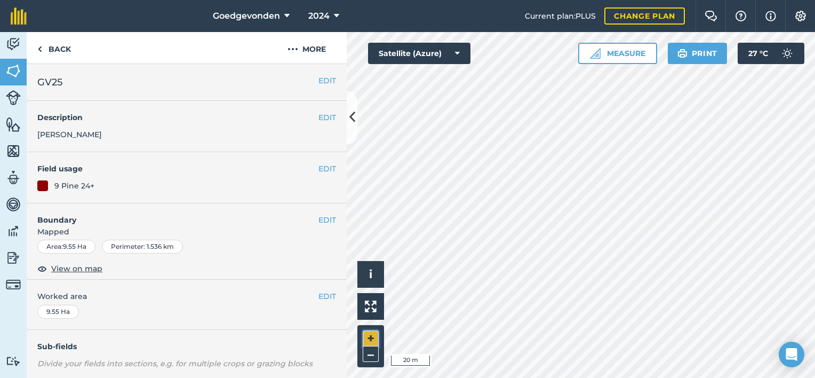
click at [370, 331] on button "+" at bounding box center [371, 338] width 16 height 16
click at [375, 353] on button "–" at bounding box center [371, 353] width 16 height 15
click at [6, 94] on img at bounding box center [13, 97] width 15 height 15
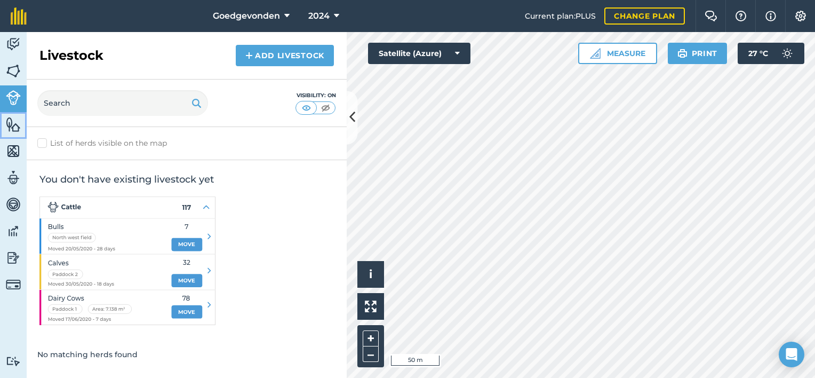
click at [7, 126] on img at bounding box center [13, 124] width 15 height 16
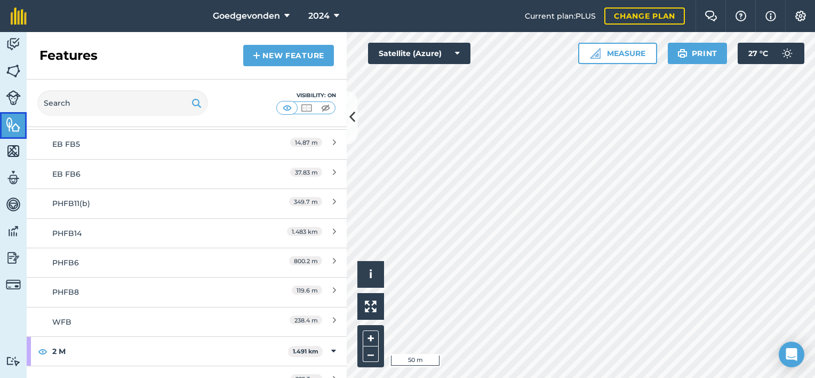
scroll to position [223, 0]
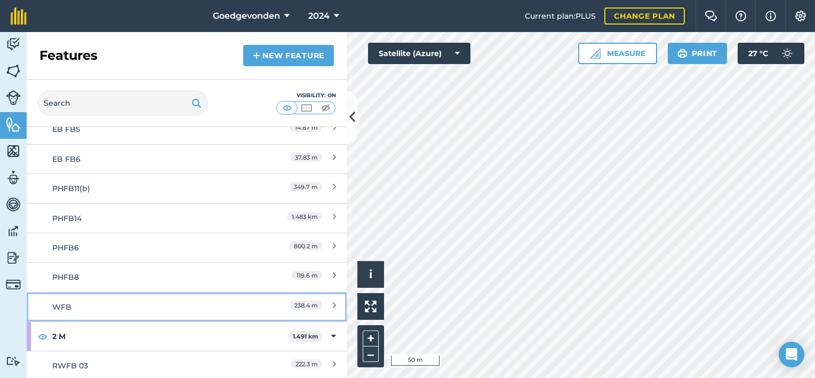
click at [227, 308] on div "WFB" at bounding box center [146, 307] width 189 height 12
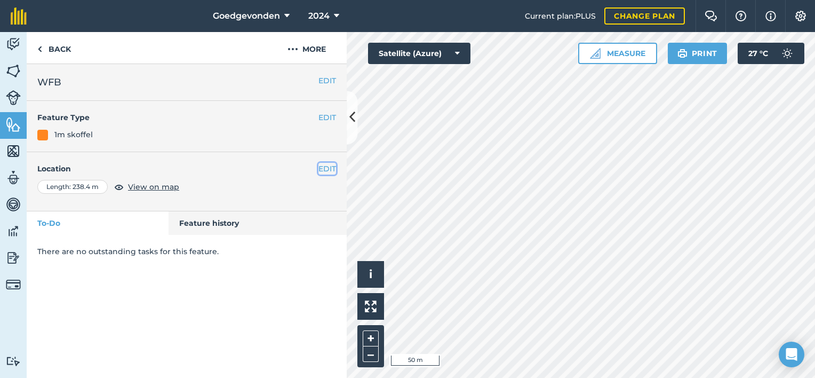
click at [331, 166] on button "EDIT" at bounding box center [328, 169] width 18 height 12
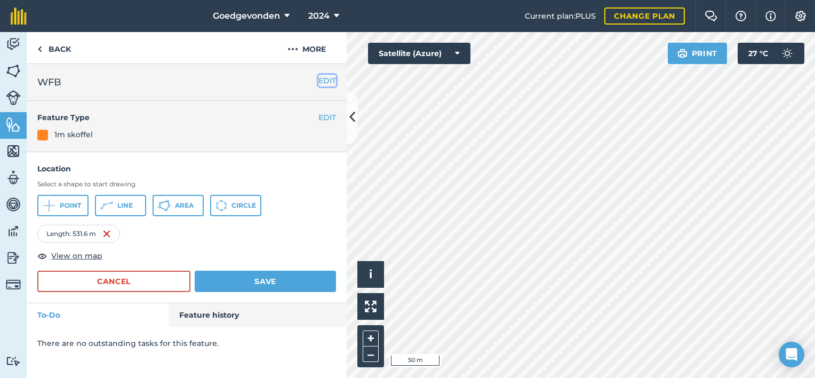
click at [330, 81] on button "EDIT" at bounding box center [328, 81] width 18 height 12
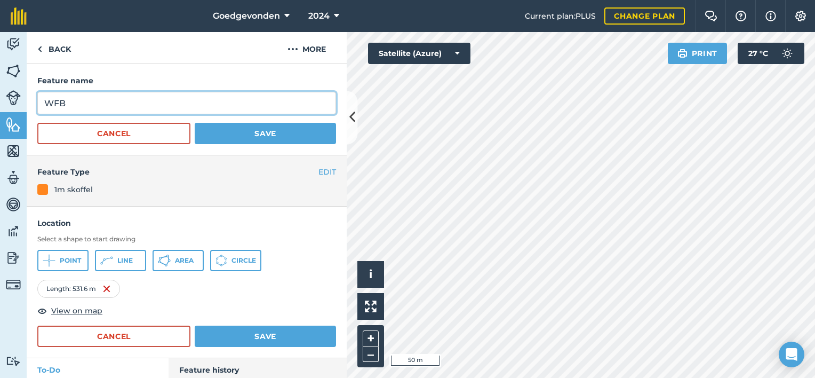
click at [113, 107] on input "WFB" at bounding box center [186, 103] width 299 height 22
type input "W"
type input "GVFB02e"
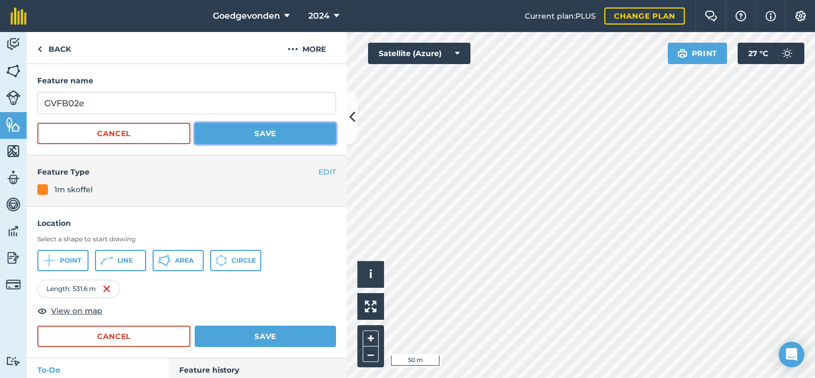
click at [224, 128] on button "Save" at bounding box center [265, 133] width 141 height 21
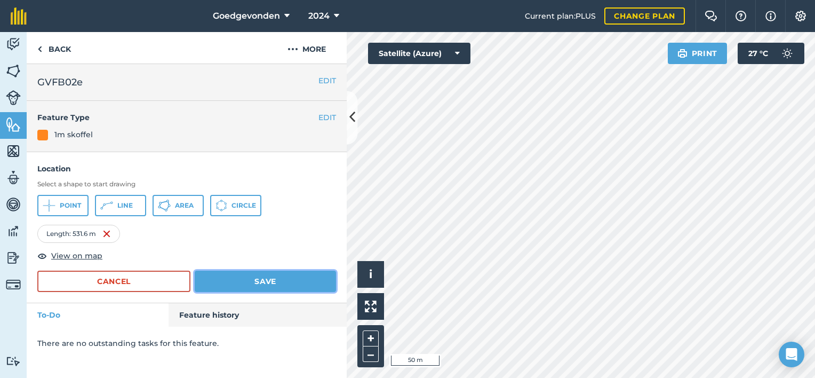
click at [306, 279] on button "Save" at bounding box center [265, 281] width 141 height 21
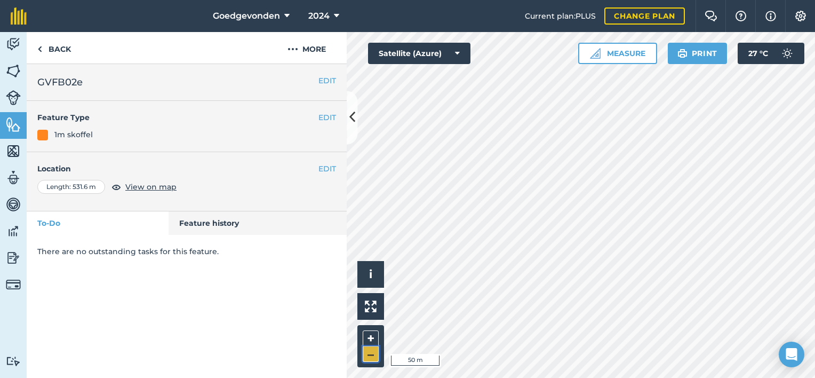
click at [371, 349] on button "–" at bounding box center [371, 353] width 16 height 15
click at [632, 55] on button "Measure" at bounding box center [617, 53] width 79 height 21
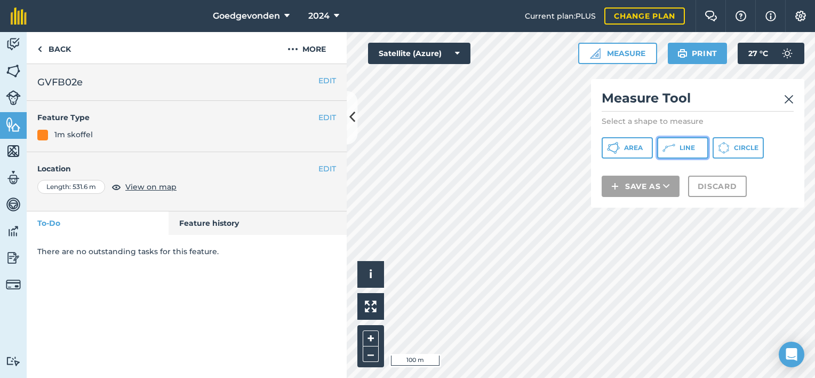
click at [663, 150] on icon at bounding box center [664, 150] width 2 height 2
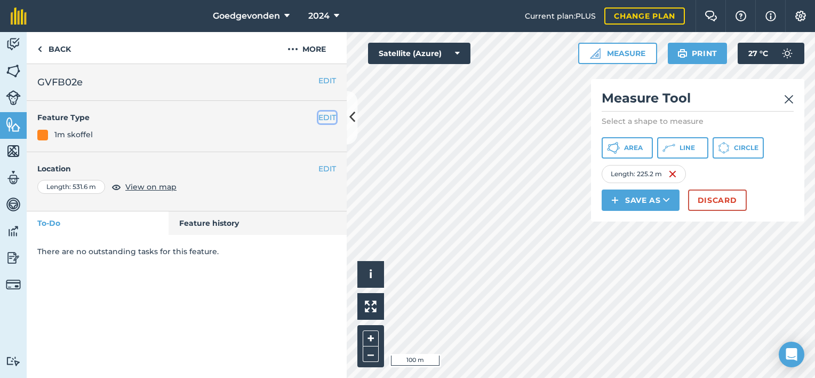
click at [330, 115] on button "EDIT" at bounding box center [328, 118] width 18 height 12
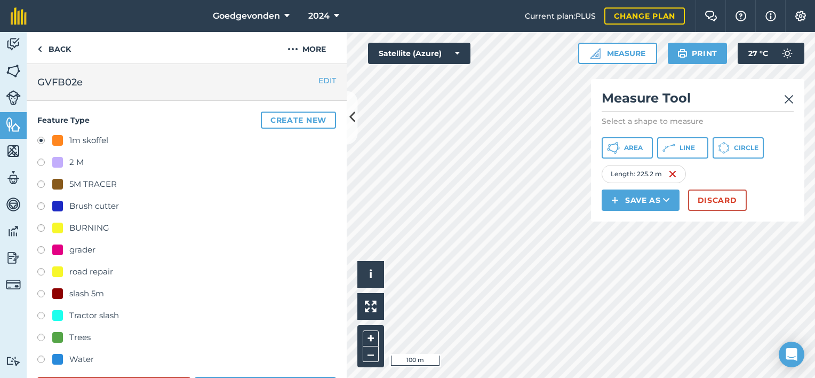
click at [39, 295] on label at bounding box center [44, 295] width 15 height 11
radio input "true"
radio input "false"
click at [43, 207] on label at bounding box center [44, 207] width 15 height 11
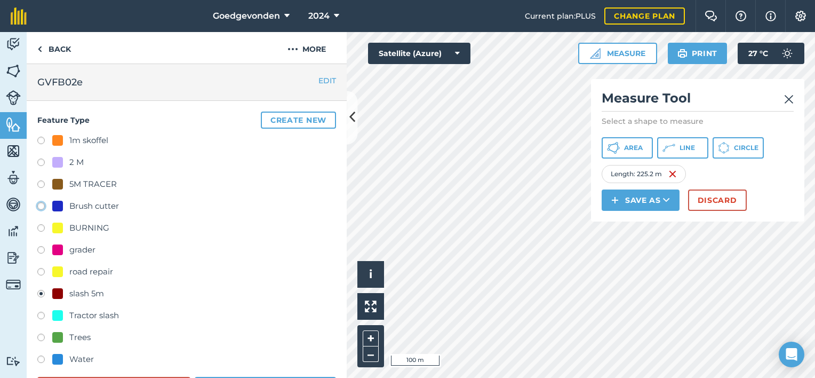
radio input "true"
radio input "false"
click at [645, 199] on button "Save as" at bounding box center [641, 199] width 78 height 21
click at [626, 245] on link "Feature" at bounding box center [641, 247] width 75 height 23
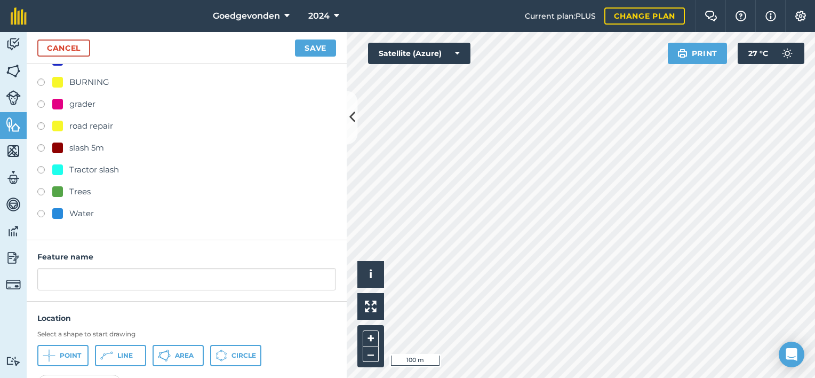
scroll to position [160, 0]
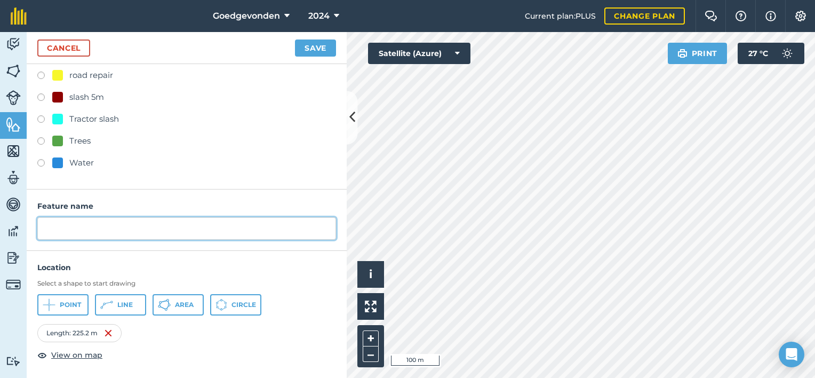
click at [156, 225] on input "text" at bounding box center [186, 228] width 299 height 22
type input "GVFB02F"
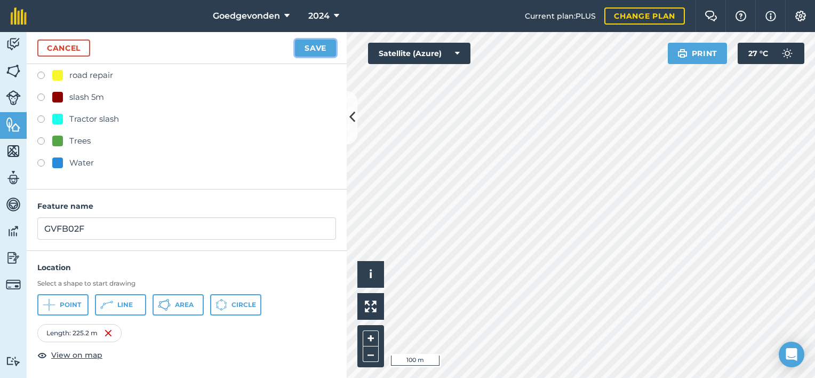
click at [320, 47] on button "Save" at bounding box center [315, 47] width 41 height 17
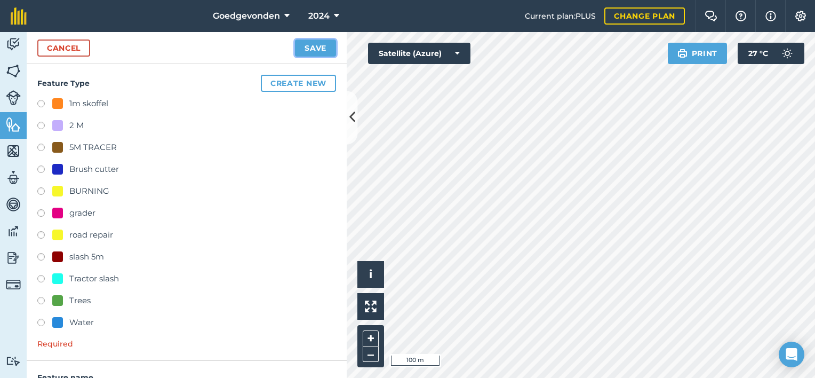
click at [320, 47] on button "Save" at bounding box center [315, 47] width 41 height 17
click at [42, 169] on label at bounding box center [44, 170] width 15 height 11
radio input "true"
click at [42, 169] on label at bounding box center [44, 170] width 15 height 11
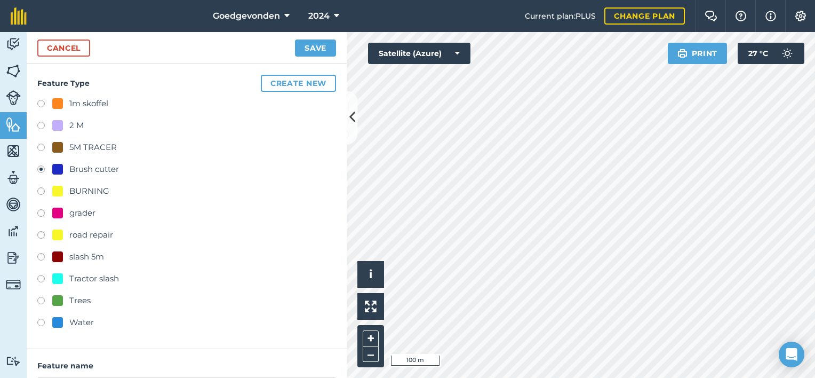
click at [312, 46] on button "Save" at bounding box center [315, 47] width 41 height 17
